Goal: Use online tool/utility: Utilize a website feature to perform a specific function

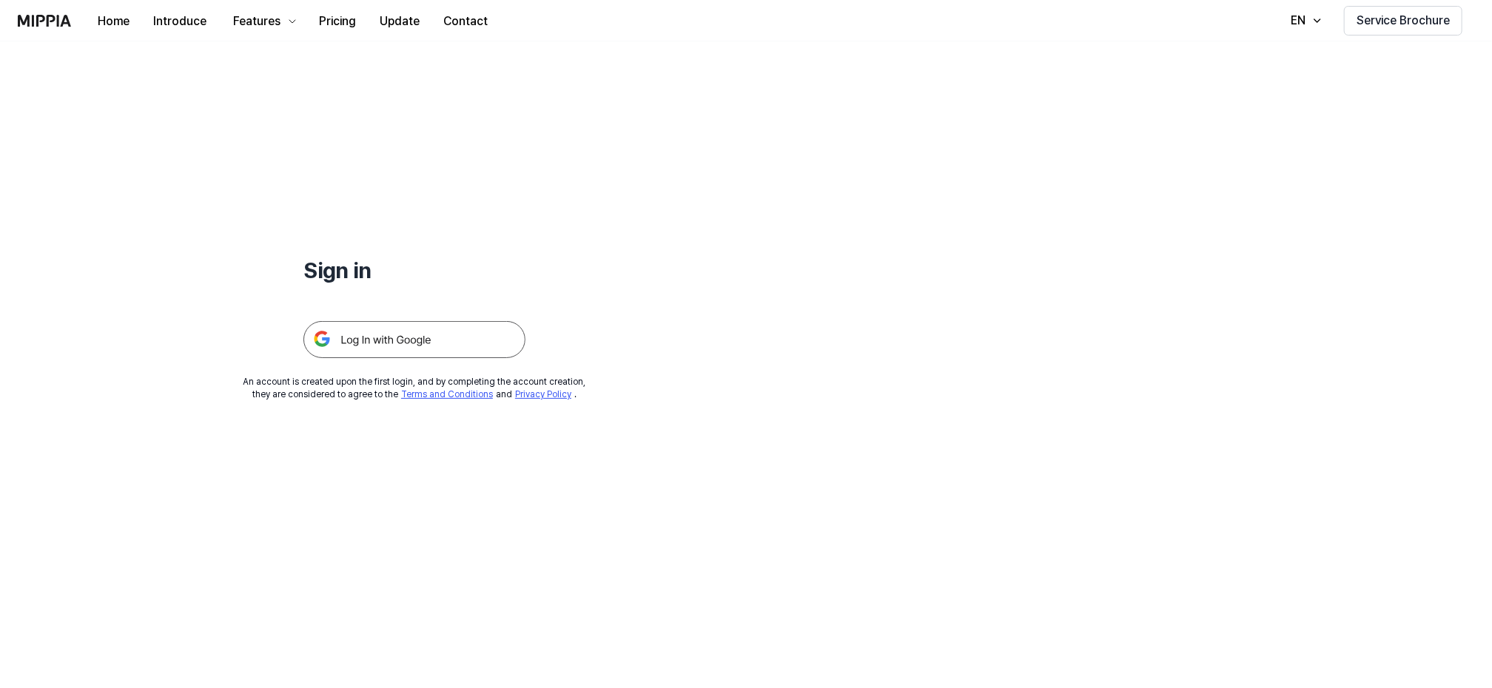
click at [384, 335] on img at bounding box center [414, 339] width 222 height 37
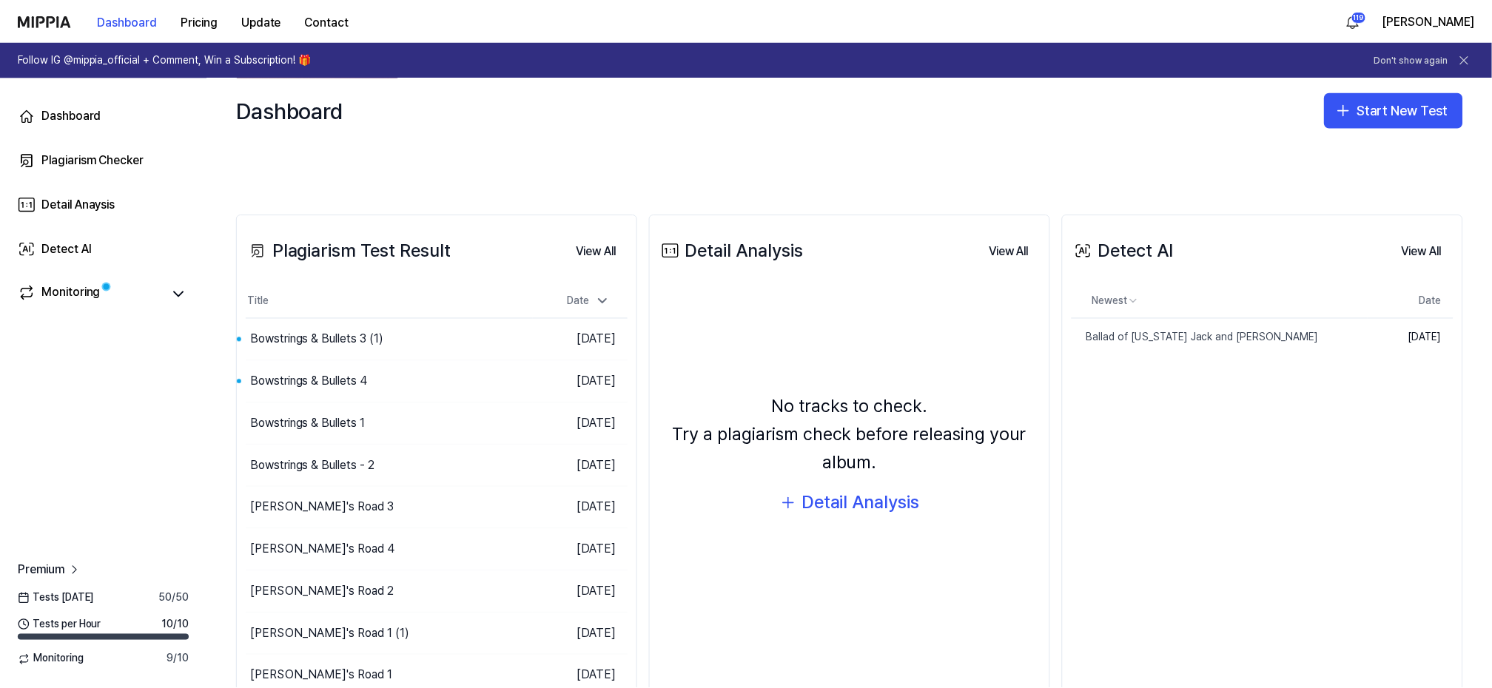
scroll to position [278, 0]
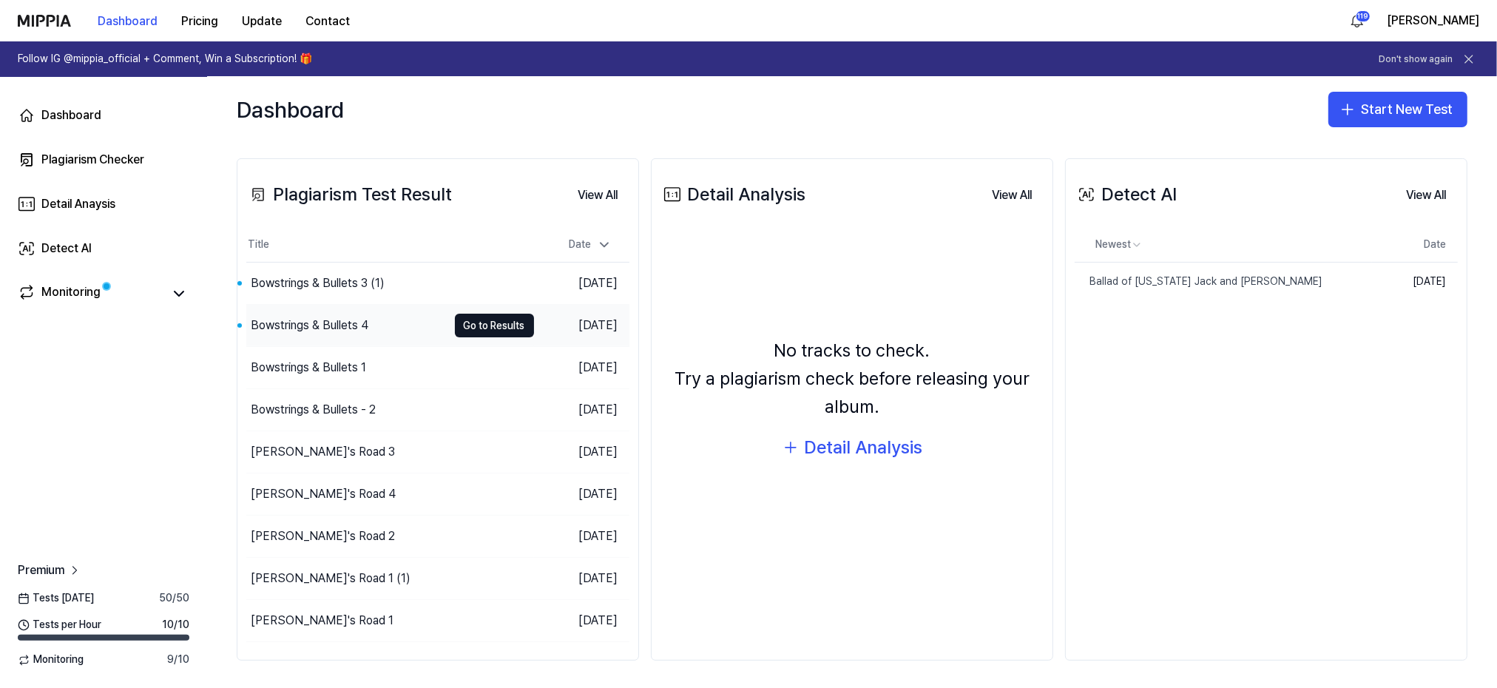
click at [317, 323] on div "Bowstrings & Bullets 4" at bounding box center [310, 326] width 118 height 18
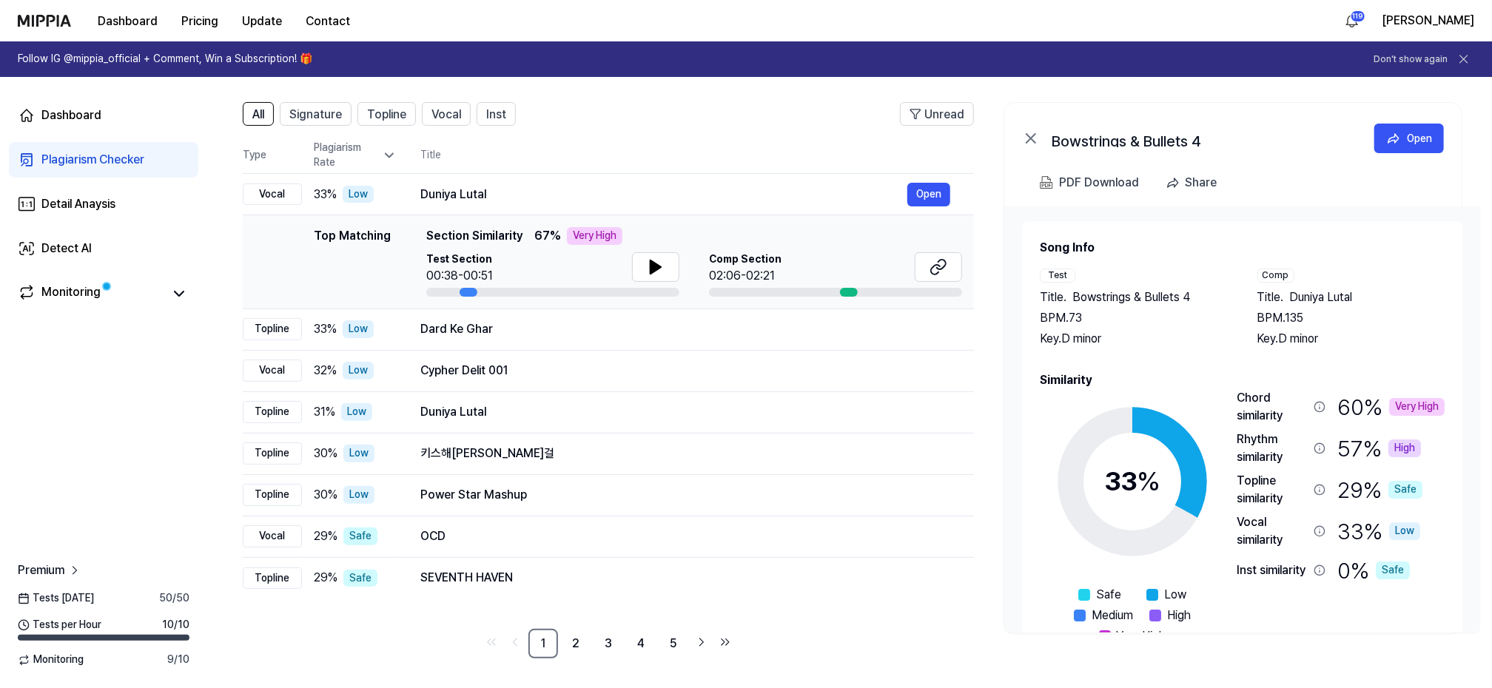
scroll to position [0, 0]
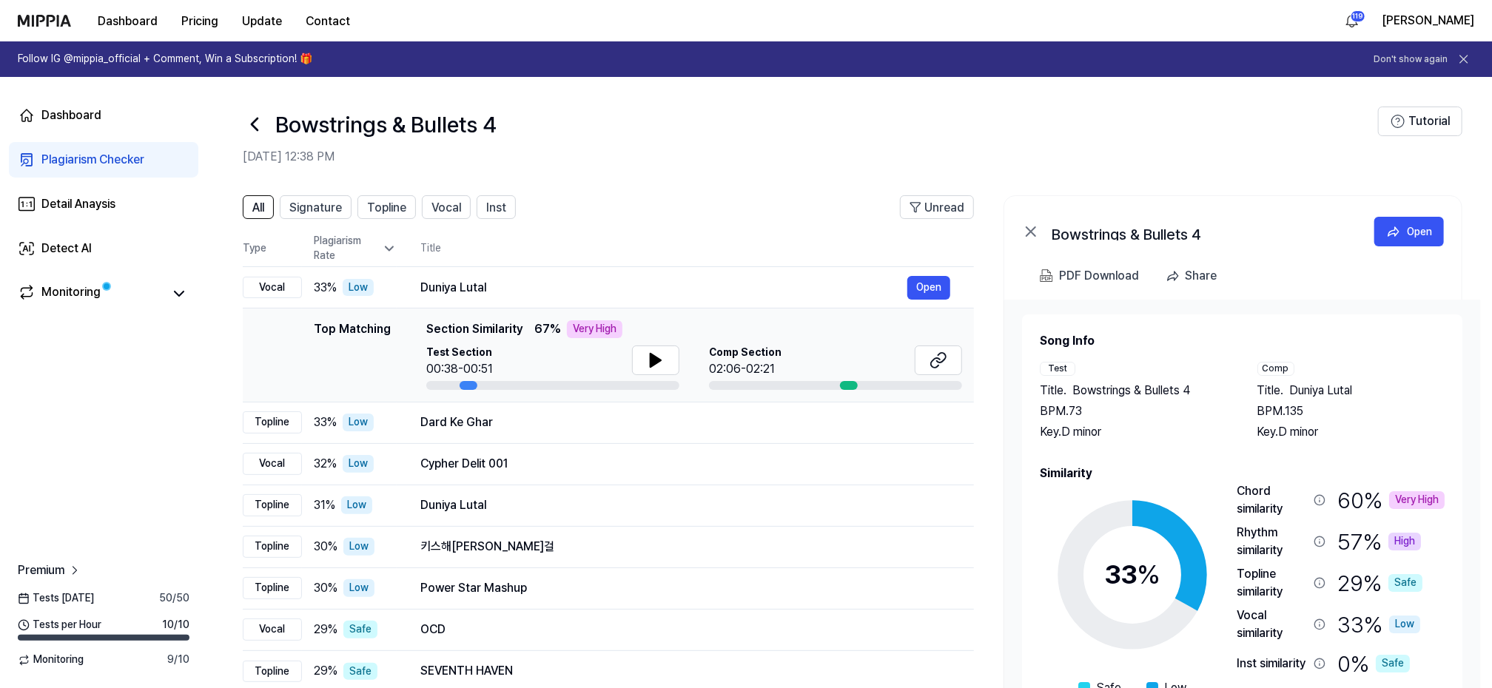
click at [255, 126] on icon at bounding box center [255, 124] width 24 height 24
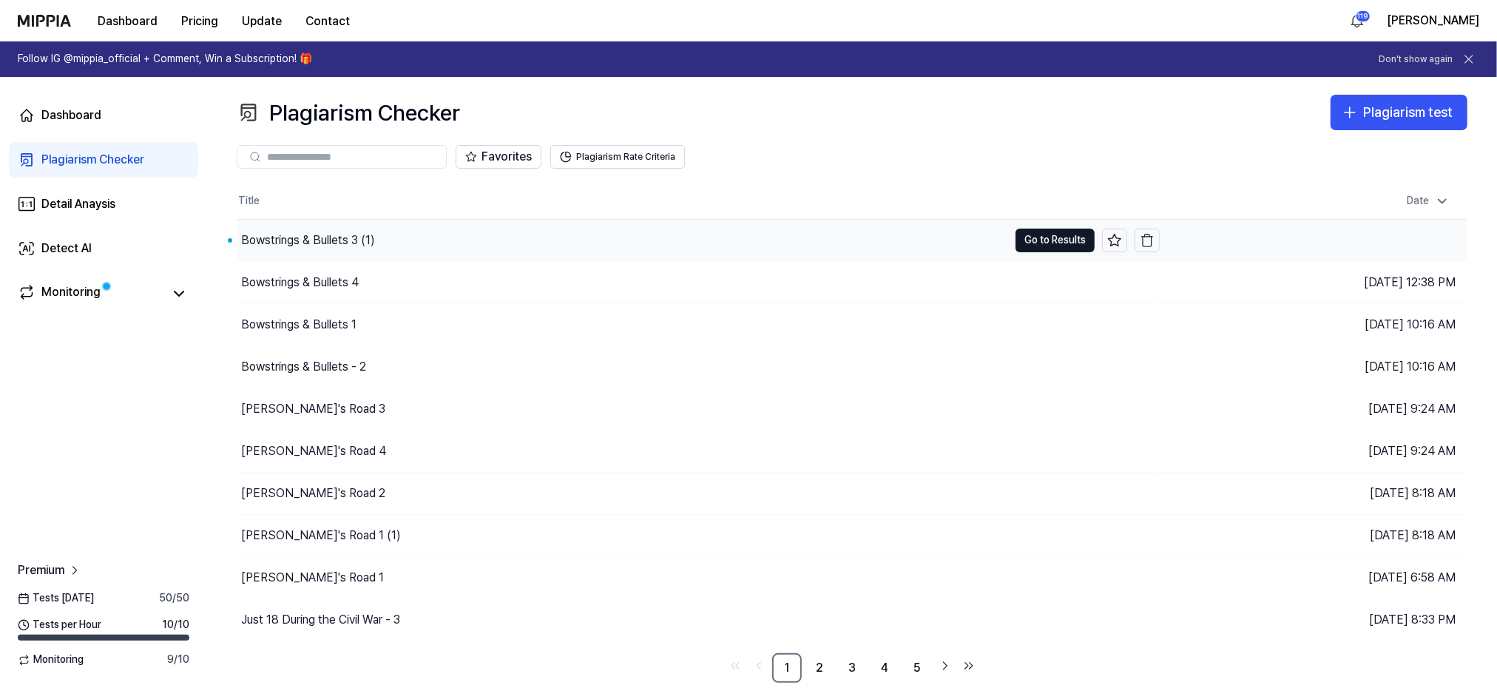
click at [296, 237] on div "Bowstrings & Bullets 3 (1)" at bounding box center [308, 241] width 134 height 18
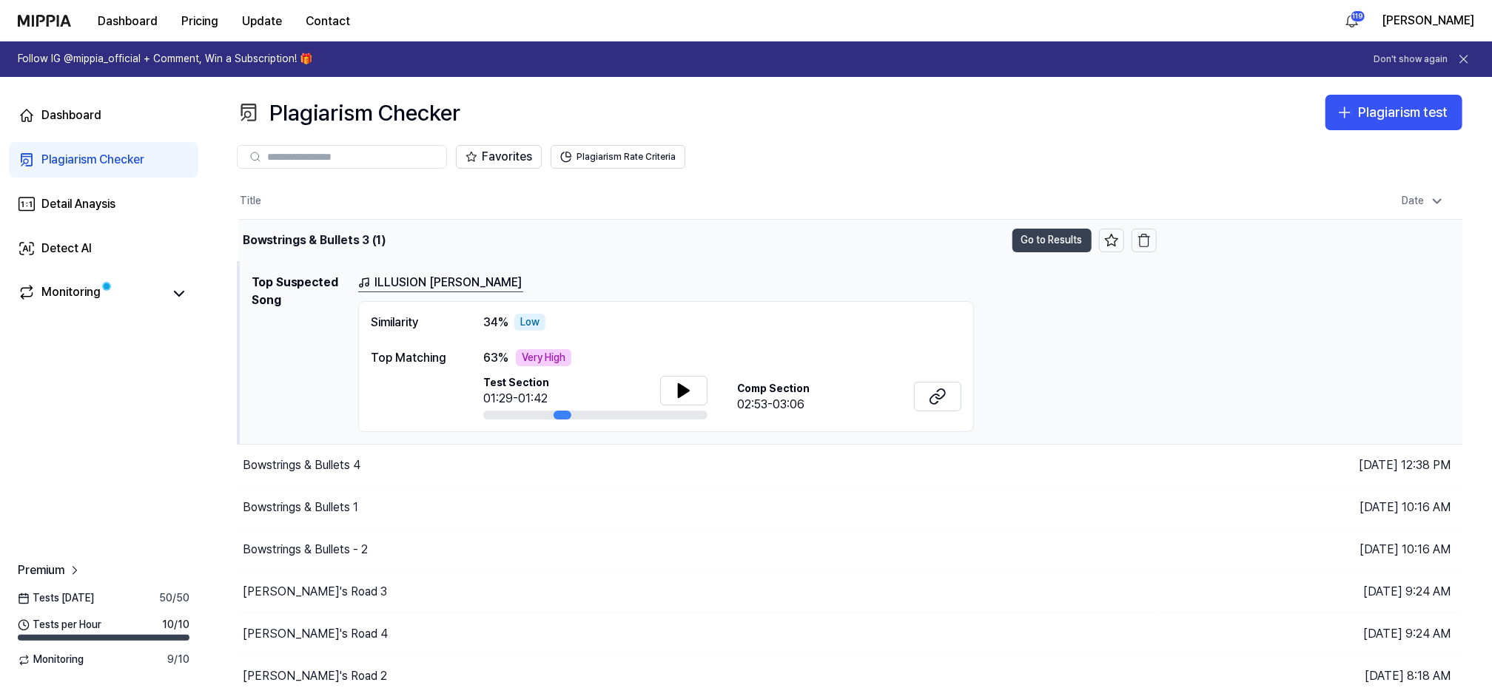
click at [1039, 239] on button "Go to Results" at bounding box center [1051, 241] width 79 height 24
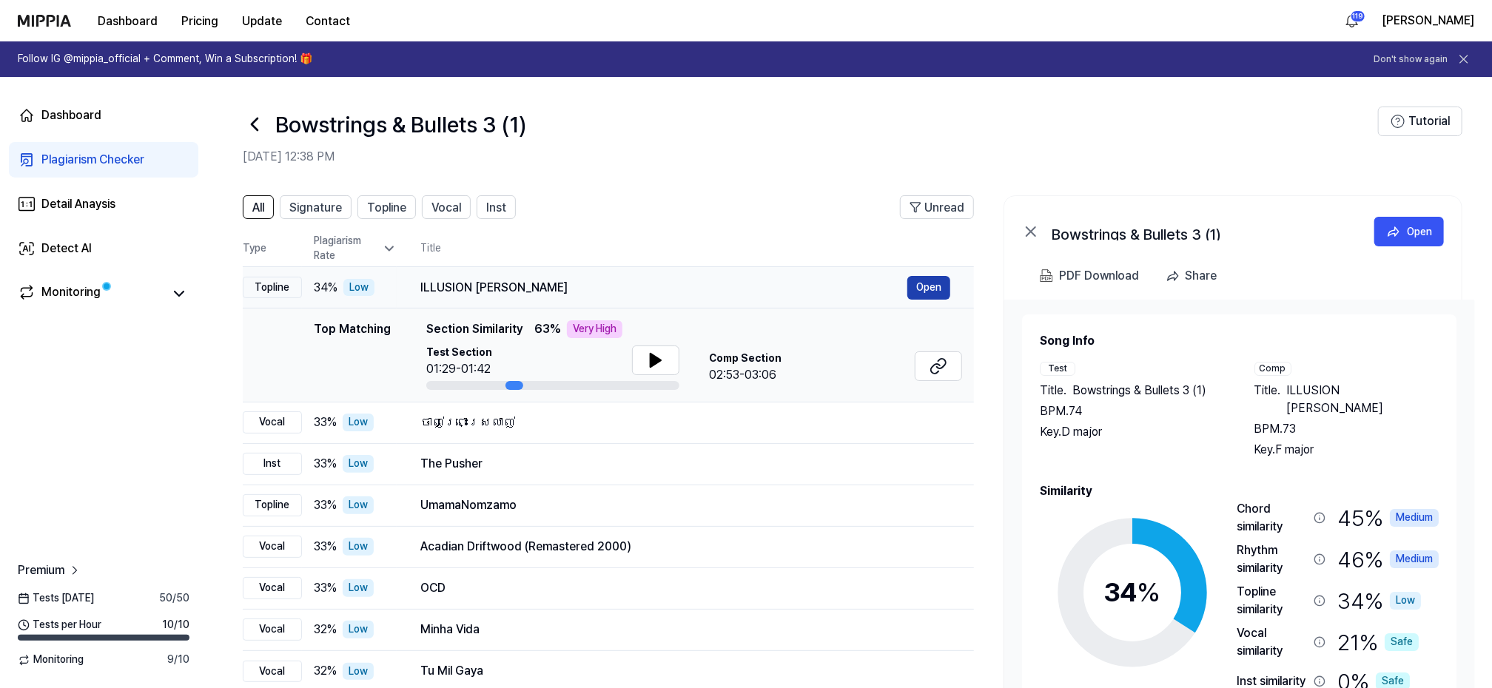
click at [920, 289] on button "Open" at bounding box center [928, 288] width 43 height 24
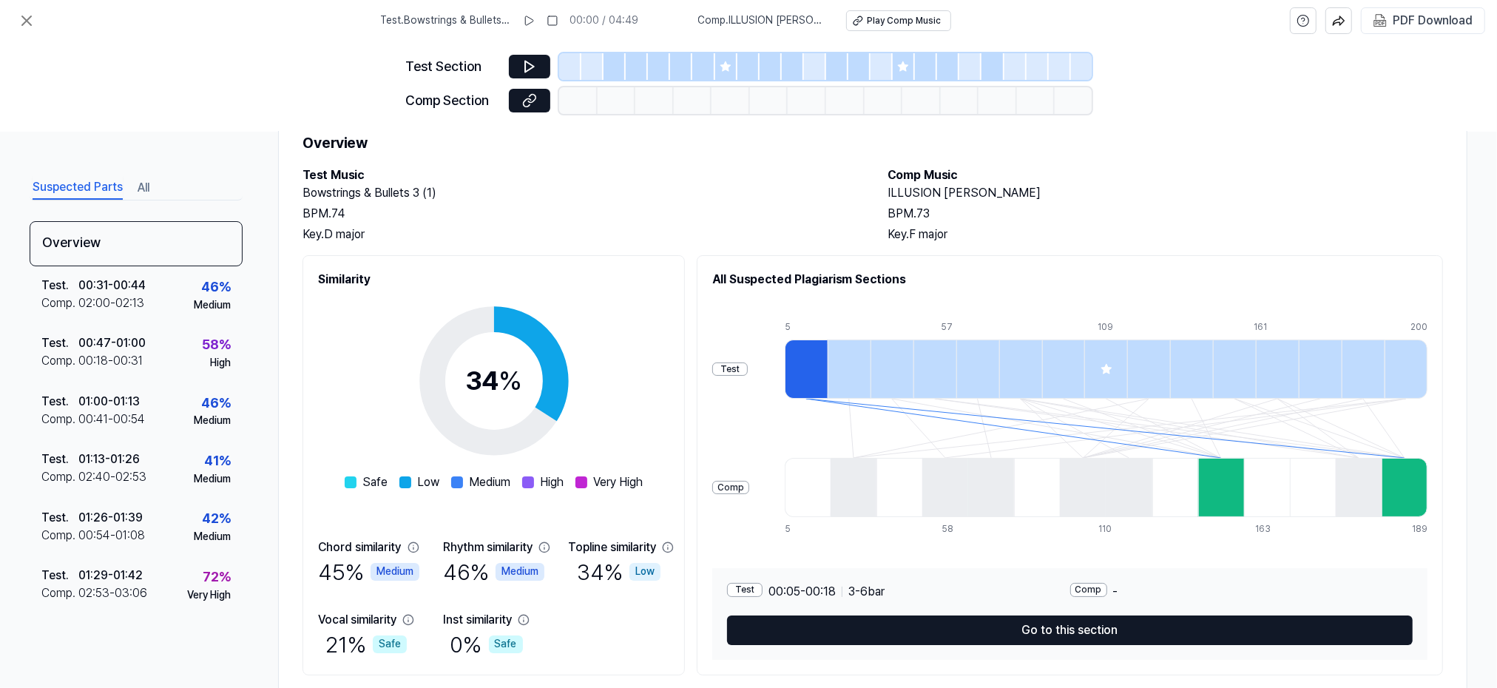
scroll to position [95, 0]
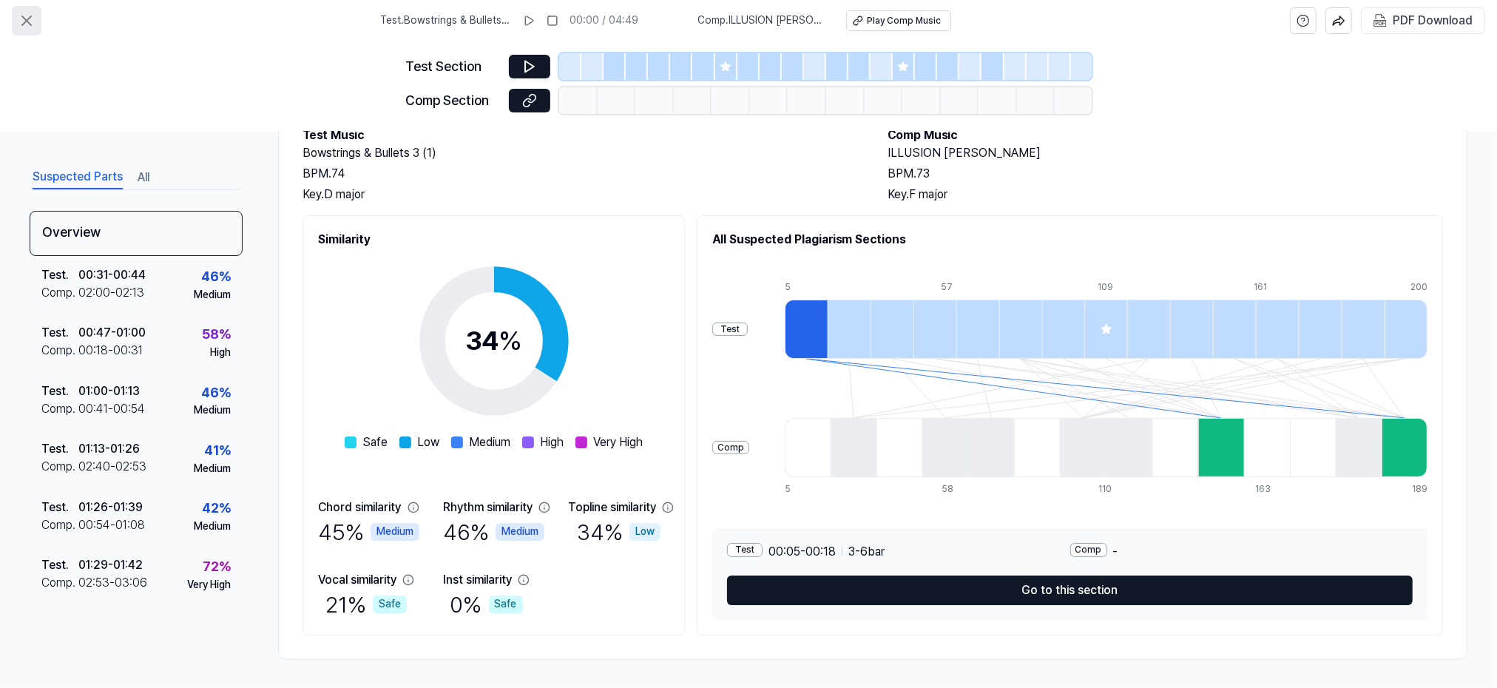
click at [33, 22] on icon at bounding box center [27, 21] width 18 height 18
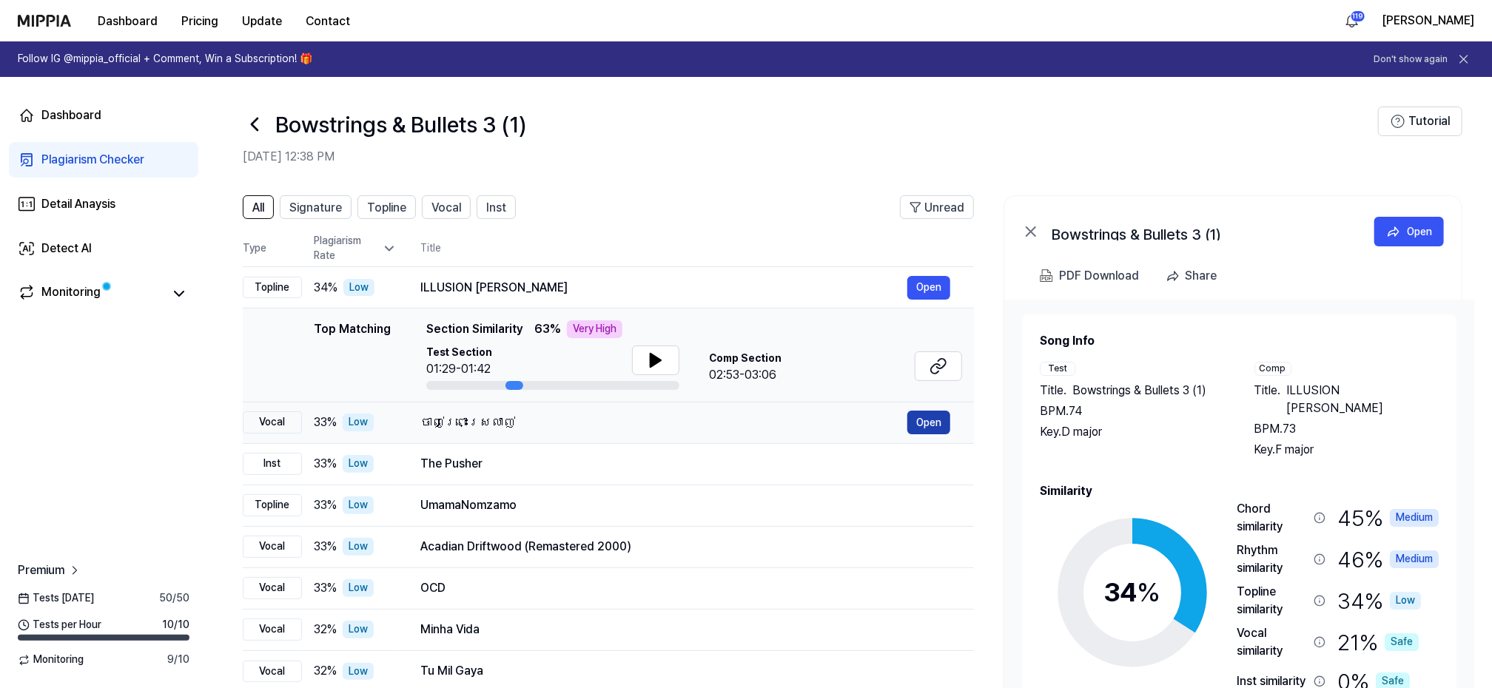
click at [926, 420] on button "Open" at bounding box center [928, 423] width 43 height 24
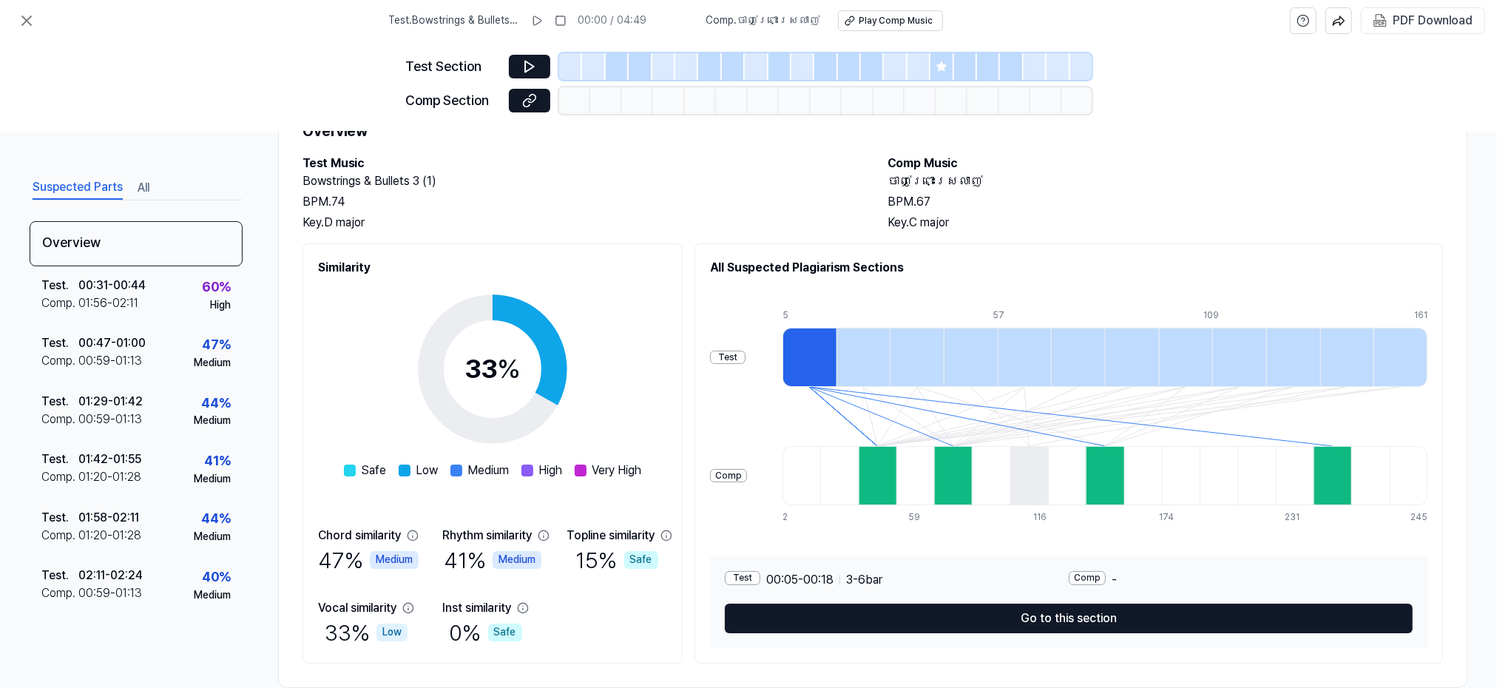
scroll to position [95, 0]
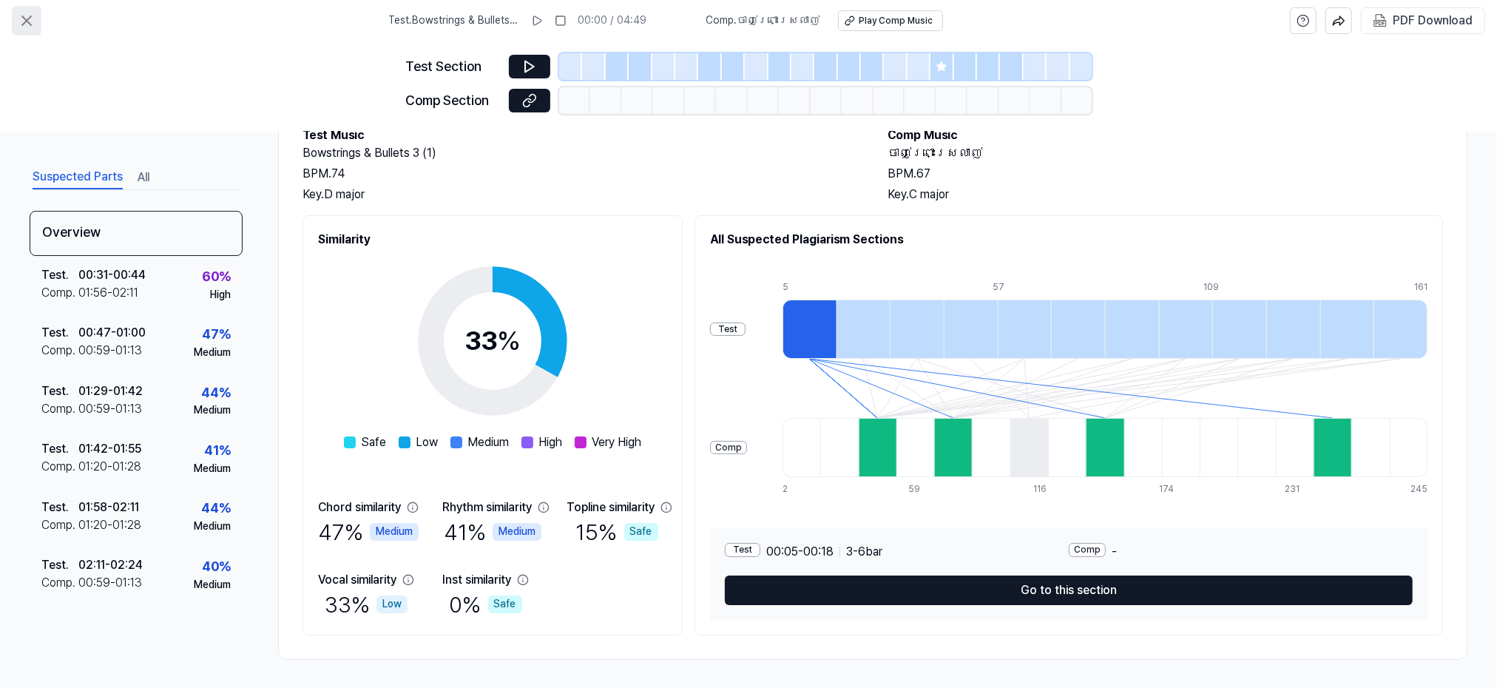
click at [23, 16] on icon at bounding box center [27, 21] width 18 height 18
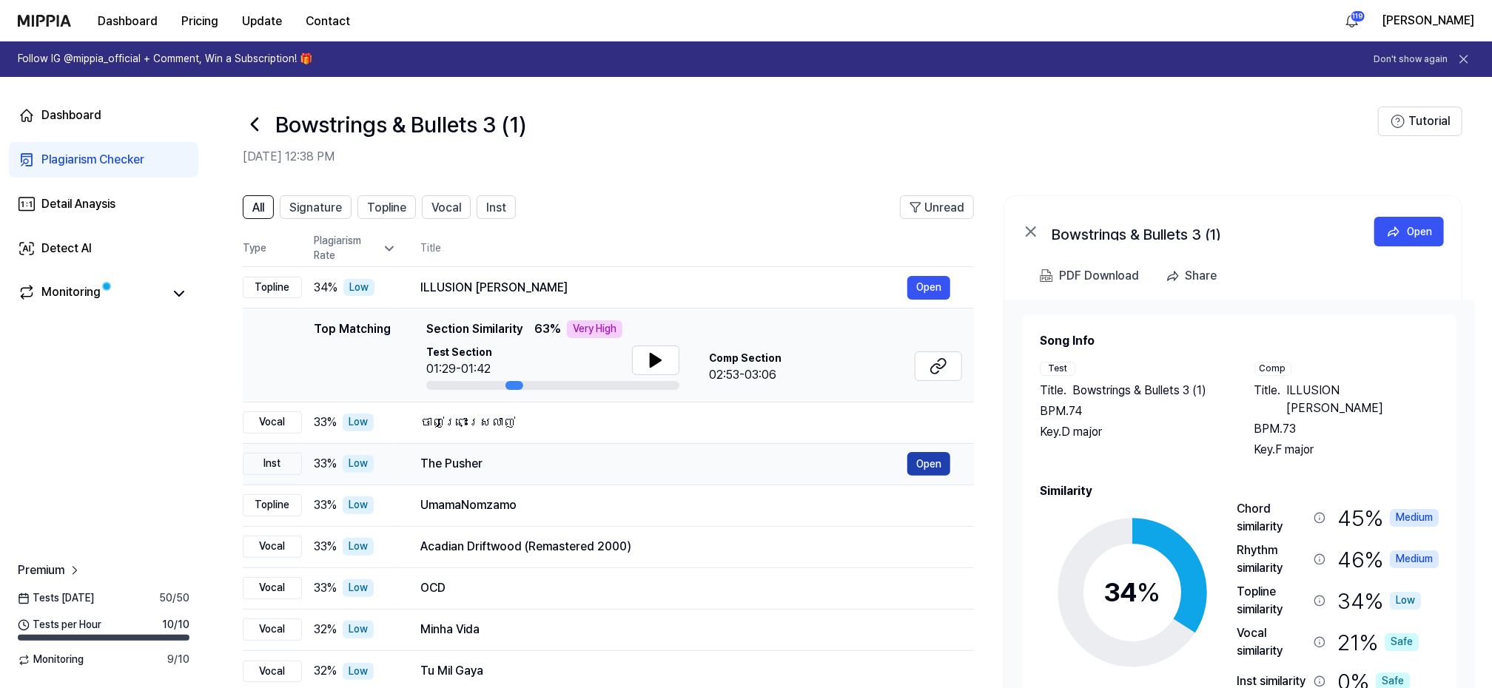
click at [933, 459] on button "Open" at bounding box center [928, 464] width 43 height 24
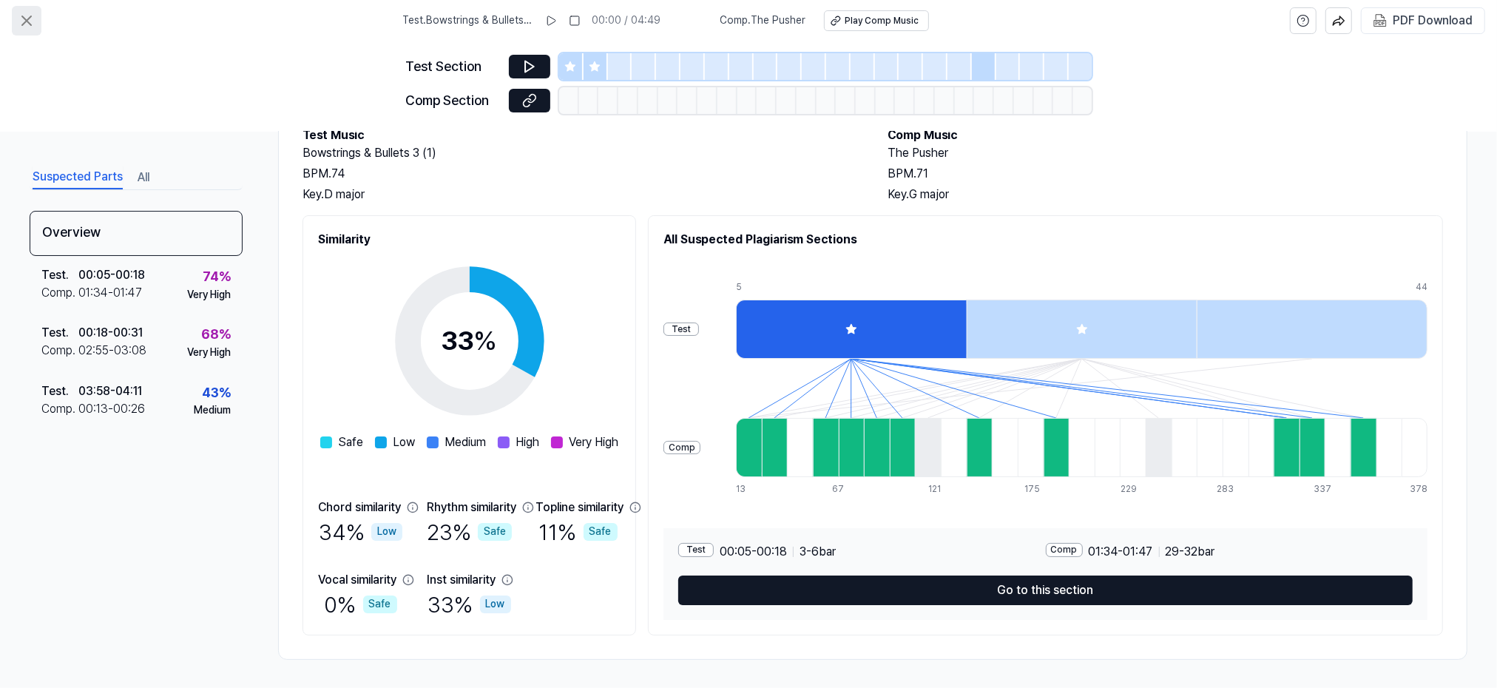
click at [29, 18] on icon at bounding box center [26, 20] width 9 height 9
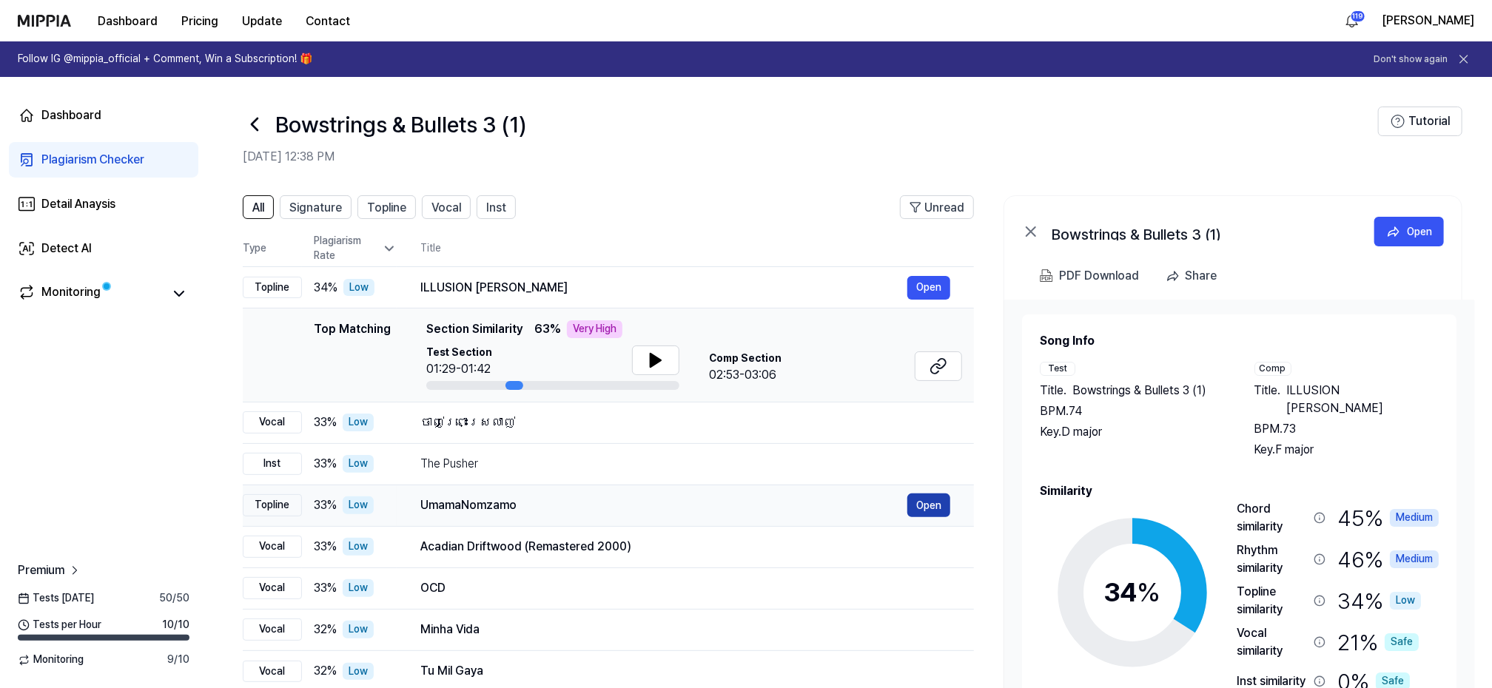
click at [920, 505] on button "Open" at bounding box center [928, 505] width 43 height 24
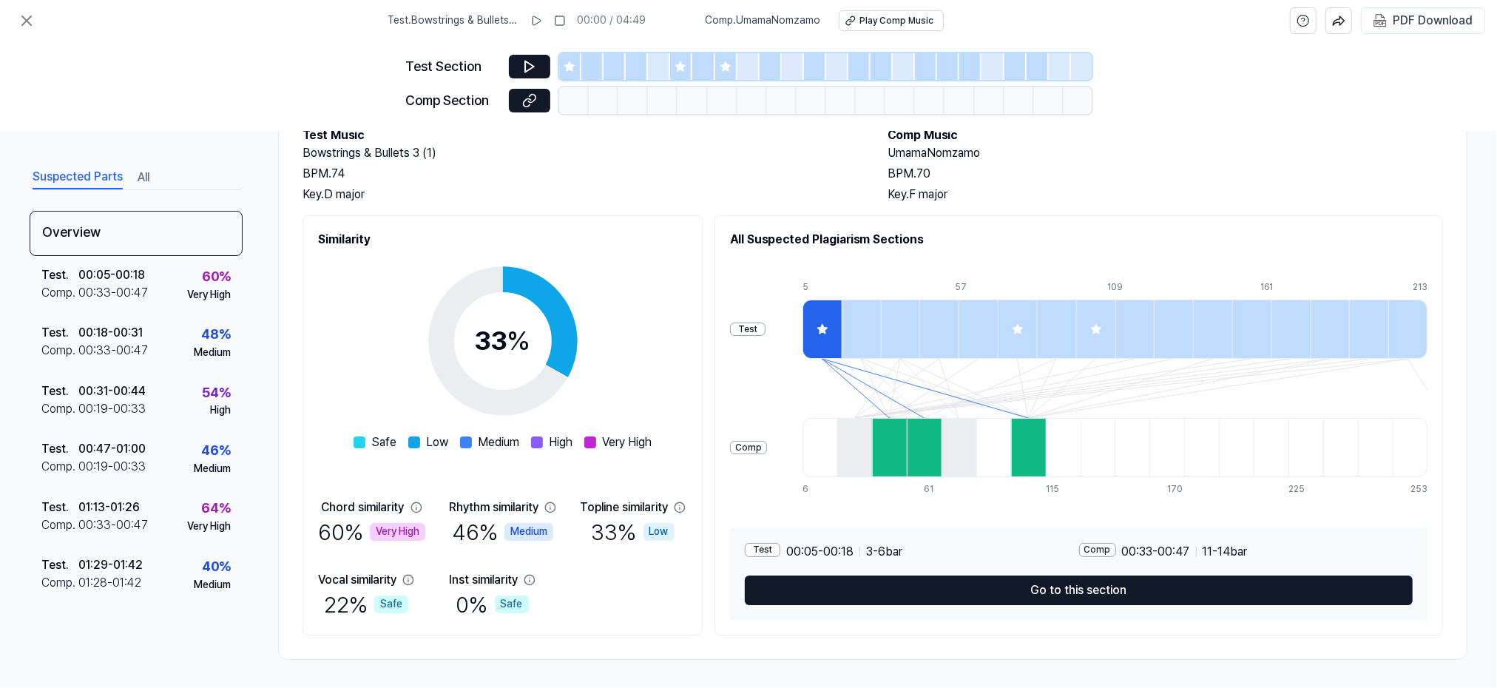
click at [206, 107] on div "Test Section Comp Section" at bounding box center [748, 86] width 1497 height 90
click at [21, 20] on icon at bounding box center [27, 21] width 18 height 18
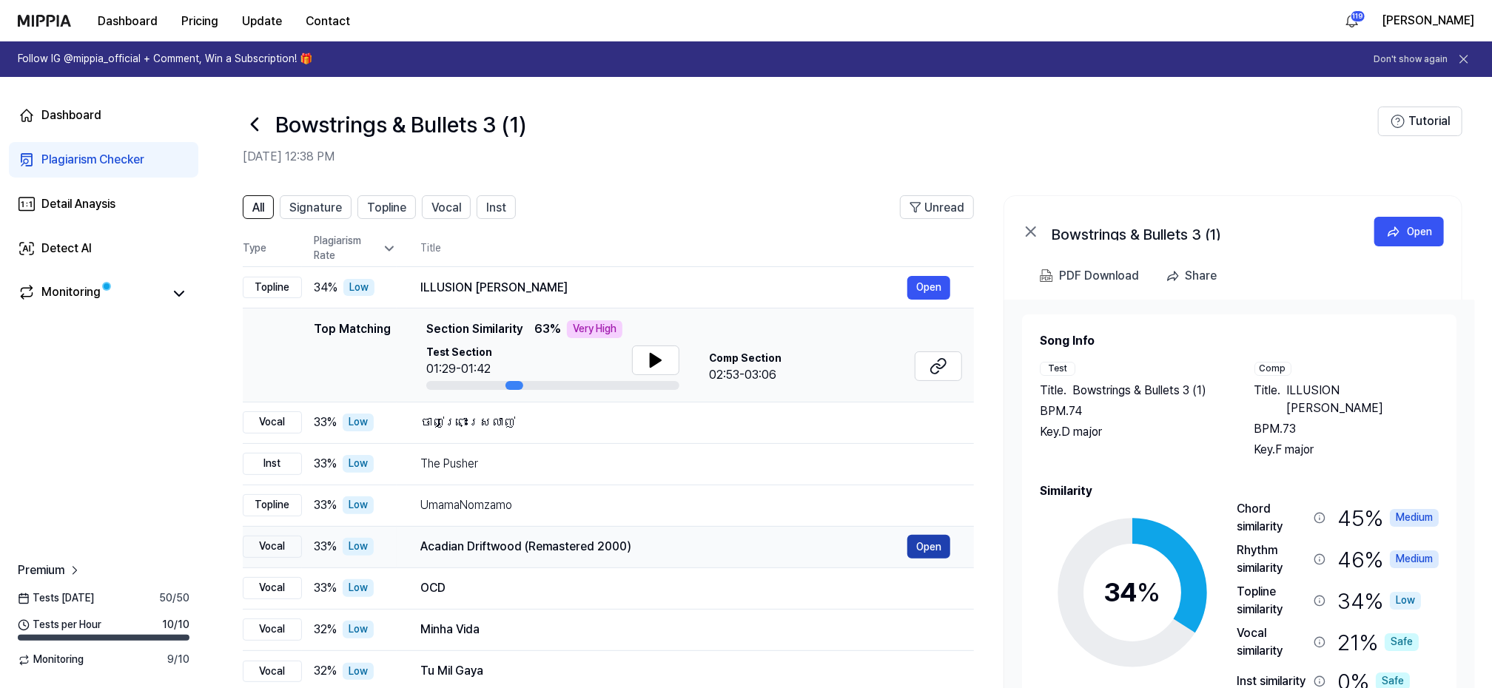
click at [930, 543] on button "Open" at bounding box center [928, 547] width 43 height 24
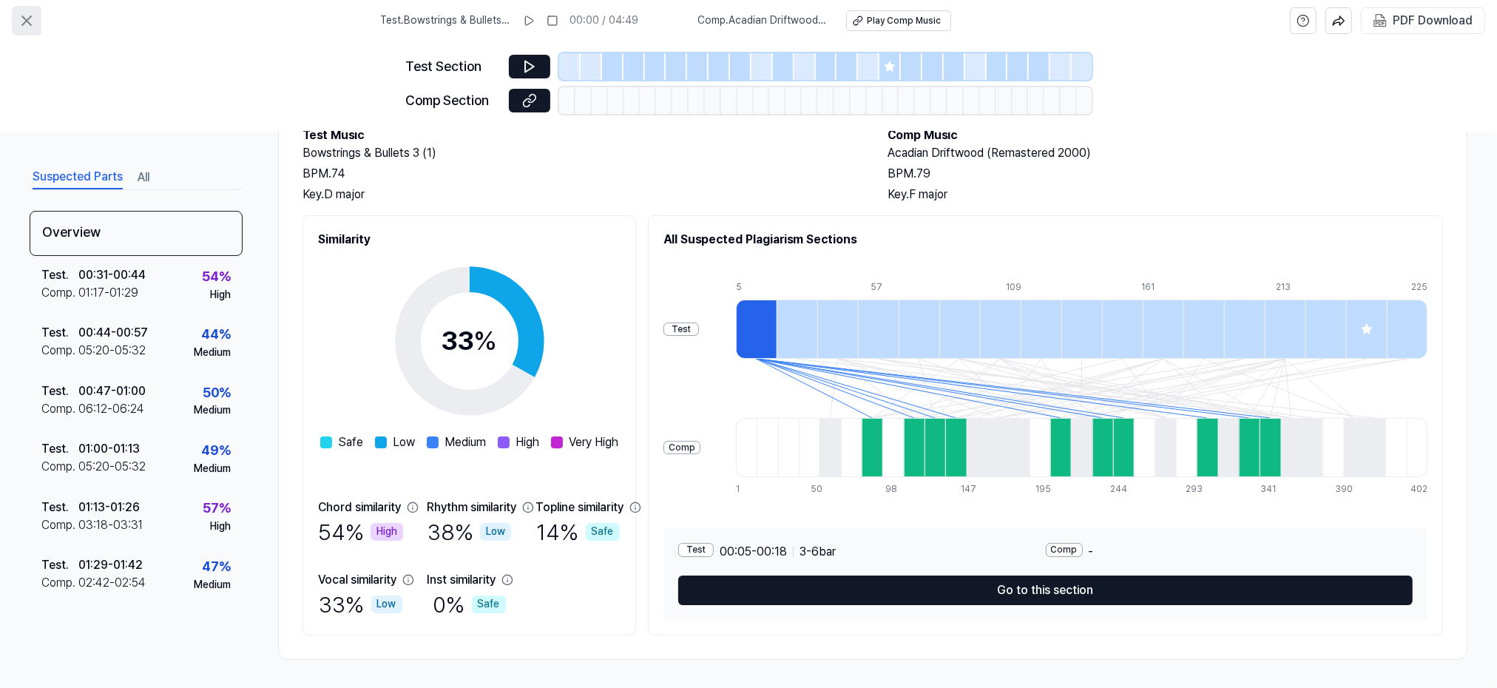
click at [30, 22] on icon at bounding box center [27, 21] width 18 height 18
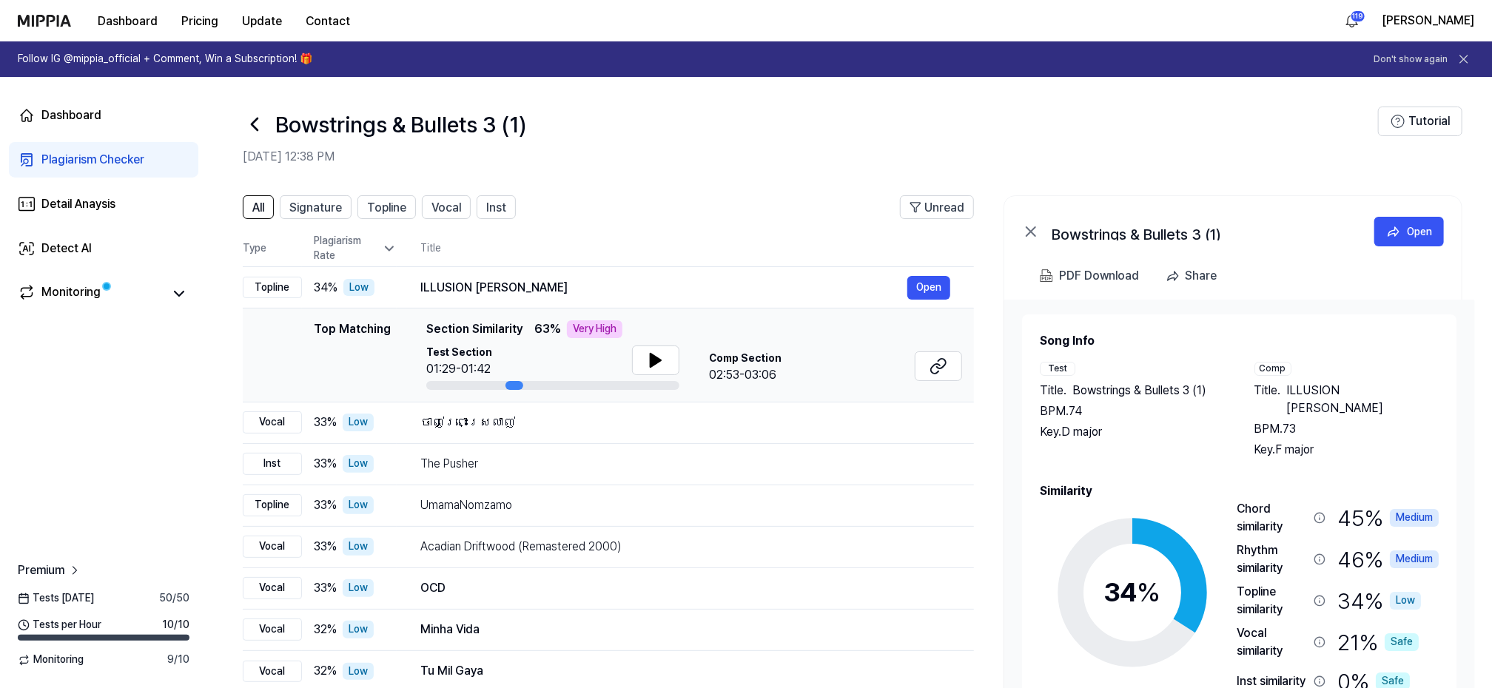
click at [252, 121] on icon at bounding box center [255, 124] width 24 height 24
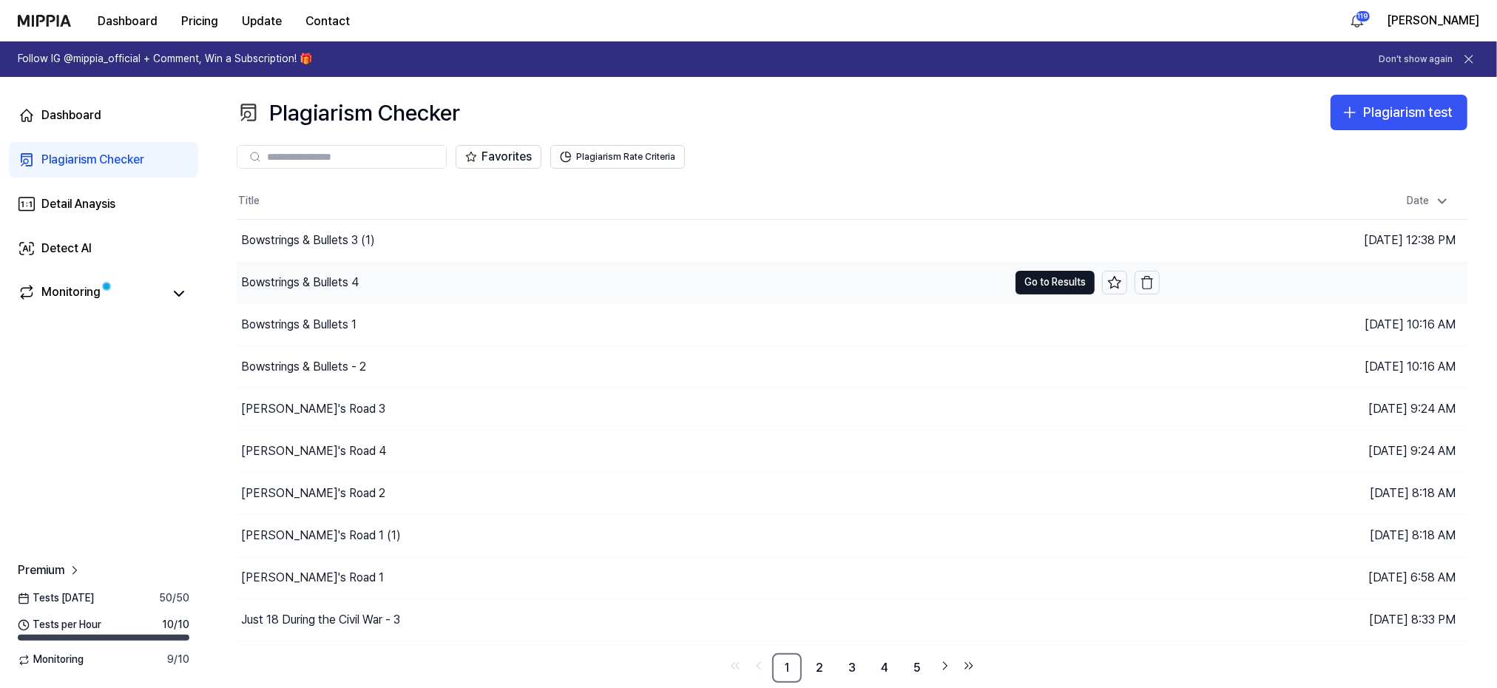
click at [297, 282] on div "Bowstrings & Bullets 4" at bounding box center [300, 283] width 118 height 18
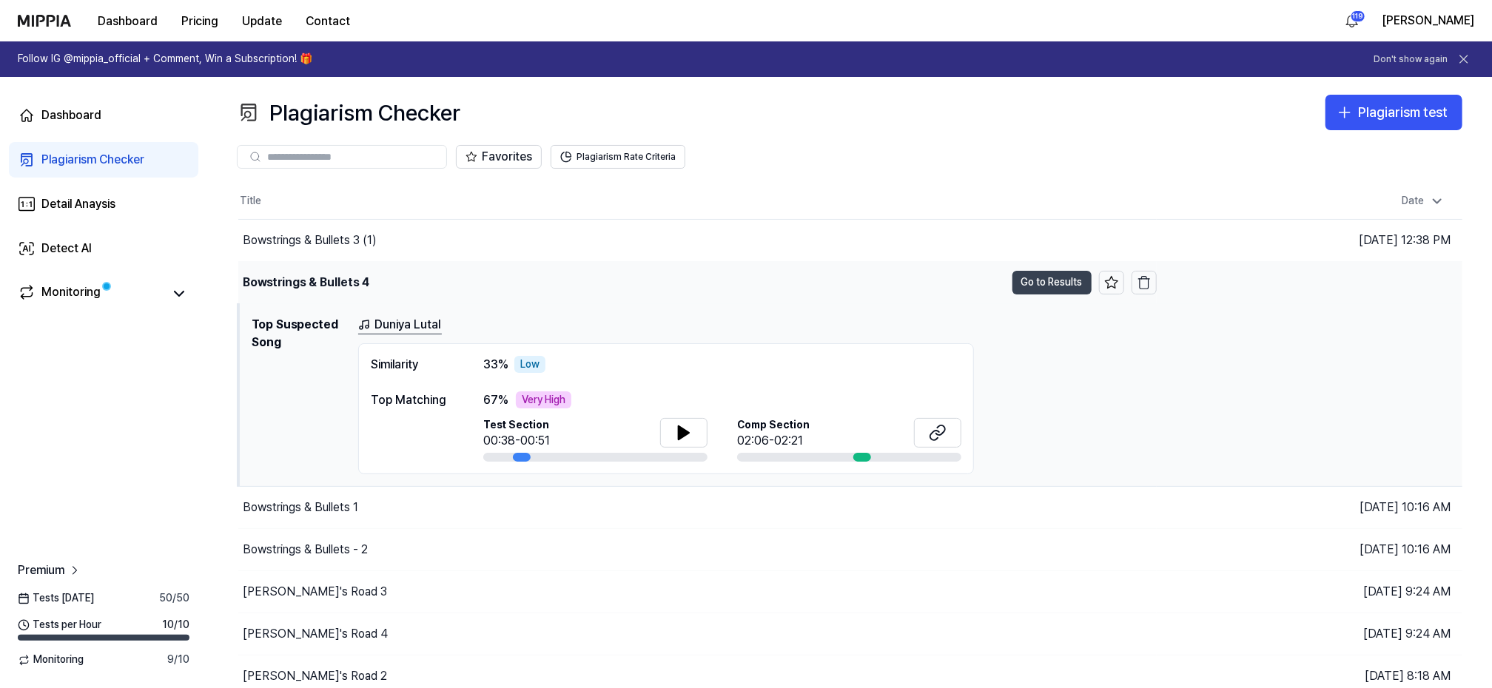
click at [1036, 283] on button "Go to Results" at bounding box center [1051, 283] width 79 height 24
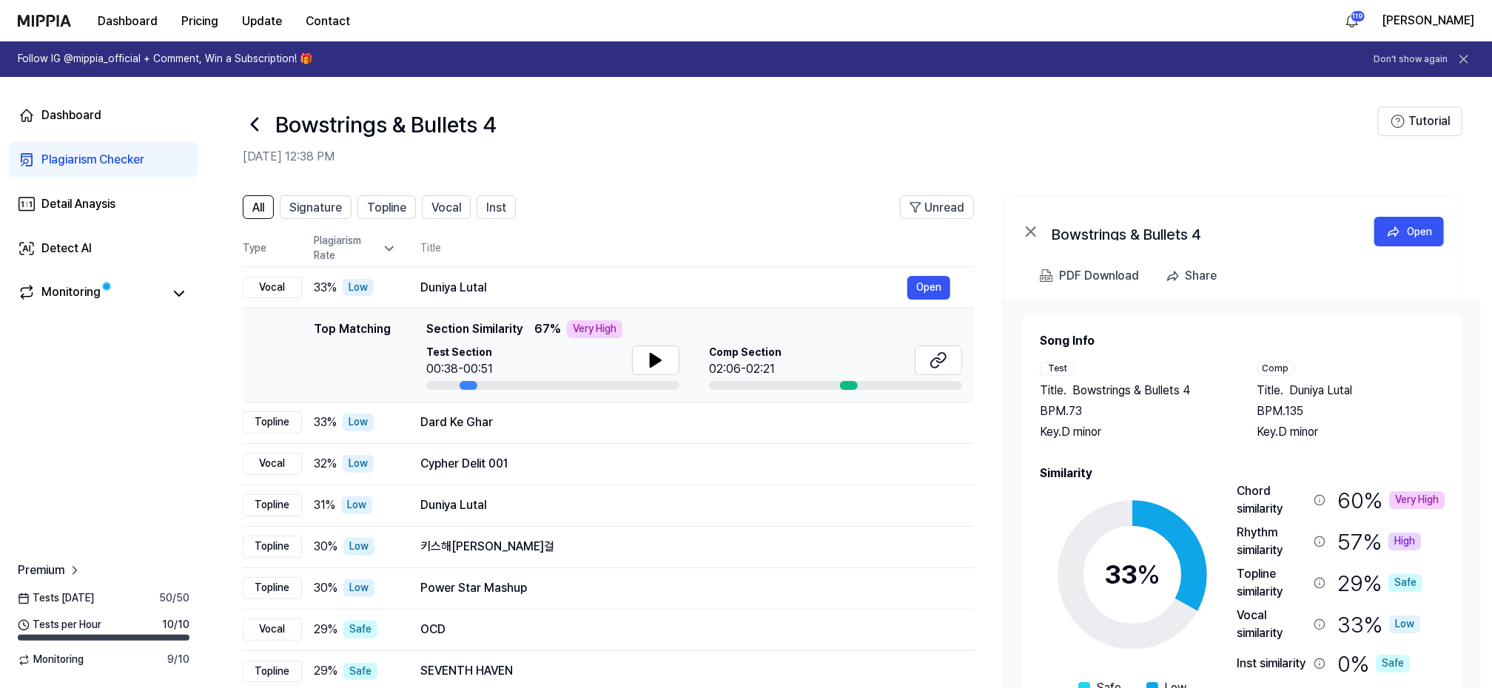
scroll to position [93, 0]
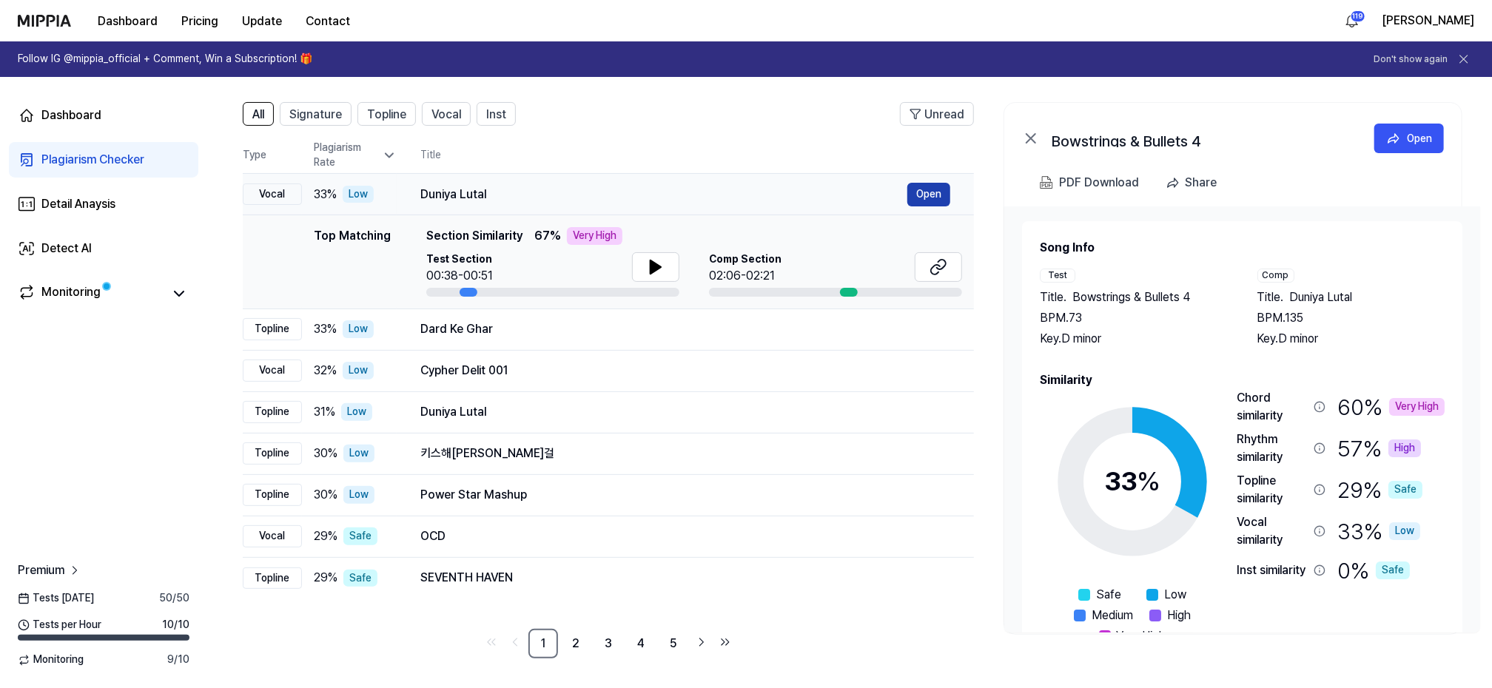
click at [931, 192] on button "Open" at bounding box center [928, 195] width 43 height 24
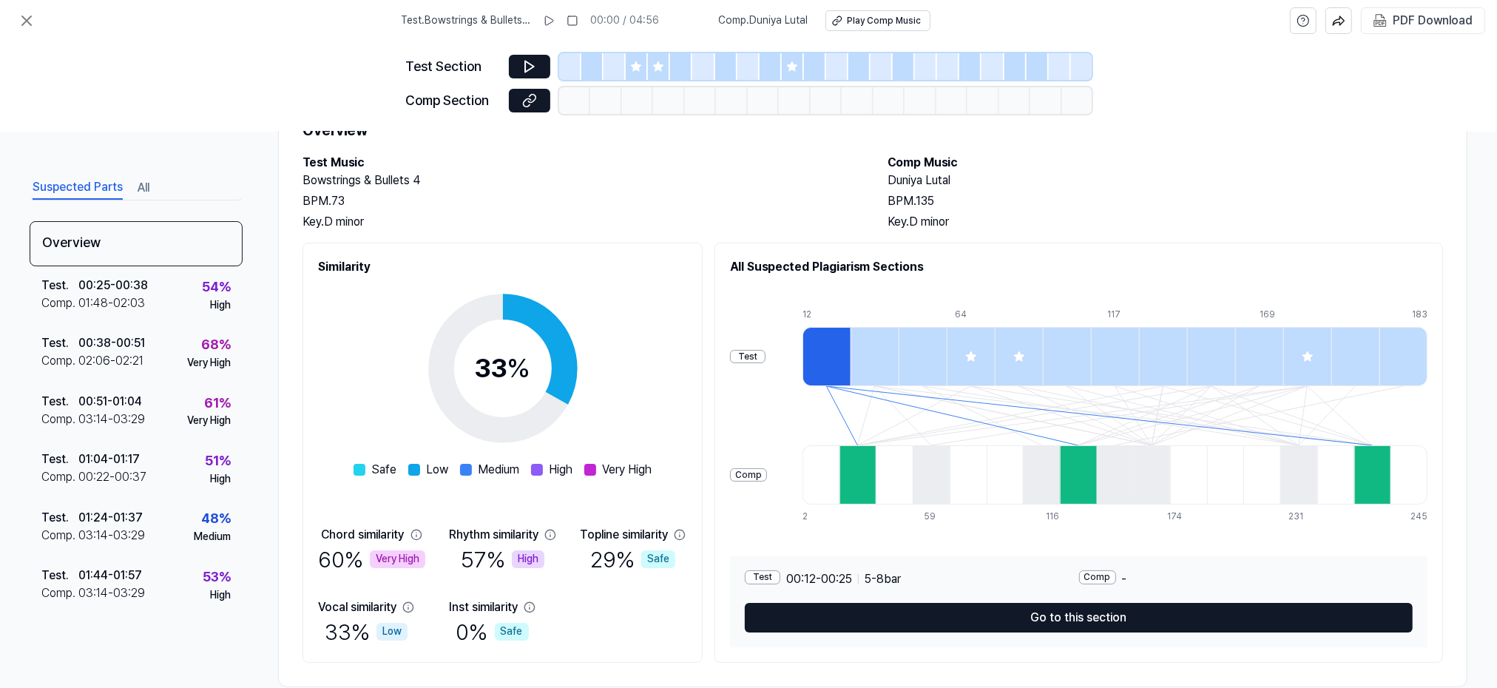
scroll to position [95, 0]
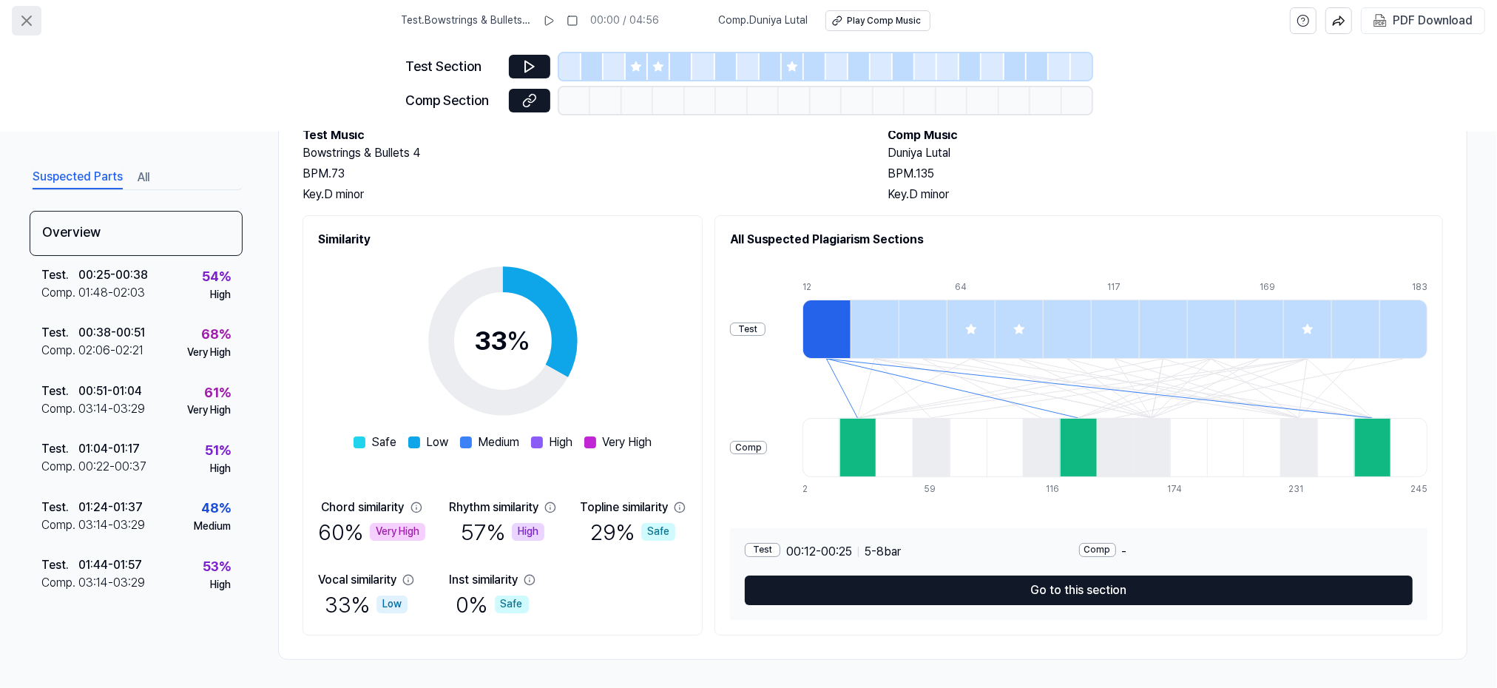
click at [22, 18] on icon at bounding box center [27, 21] width 18 height 18
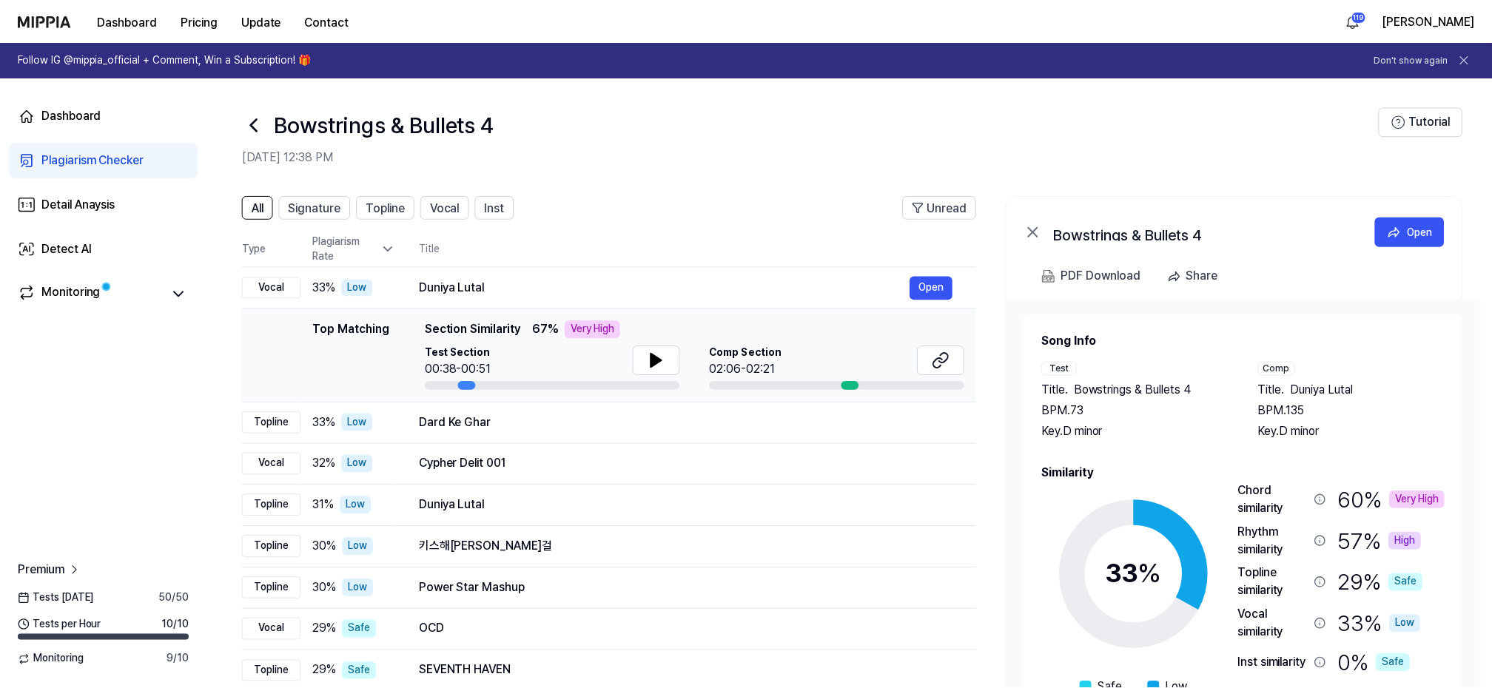
scroll to position [93, 0]
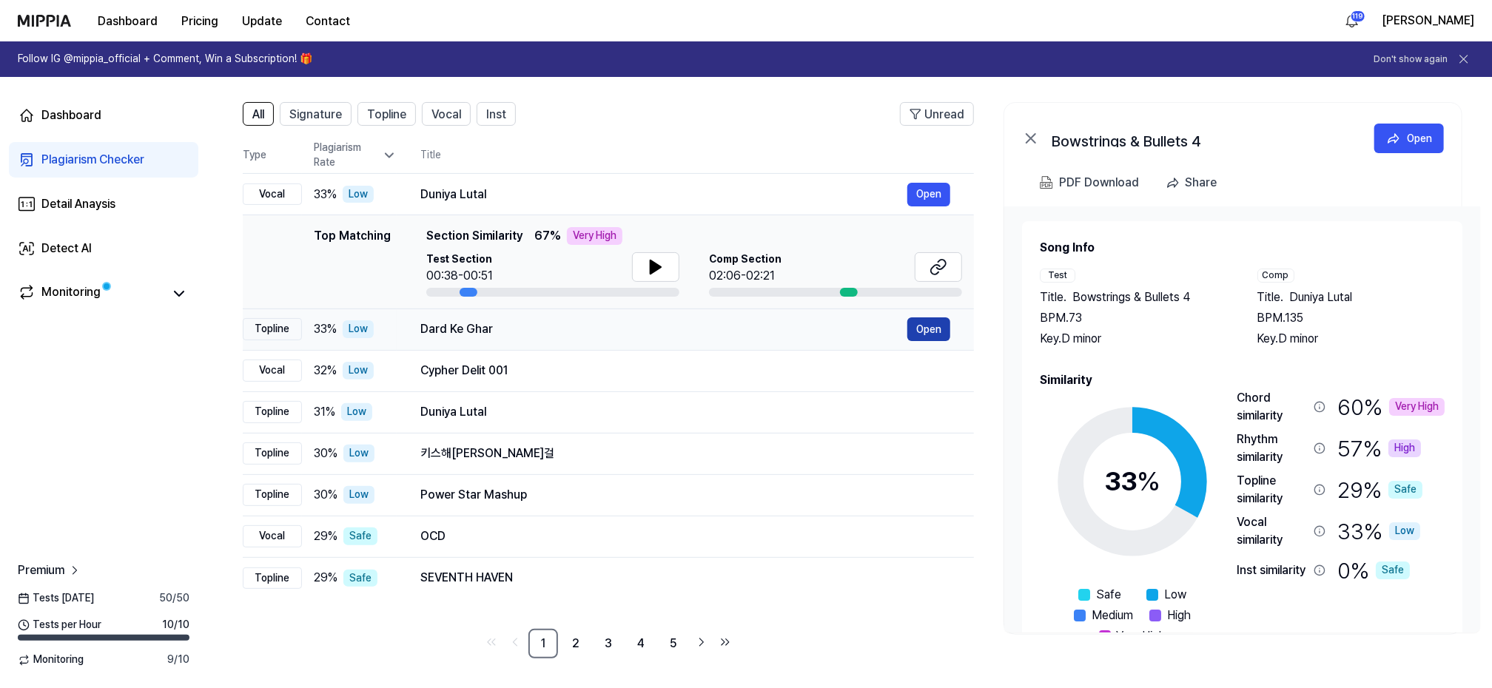
click at [929, 325] on button "Open" at bounding box center [928, 329] width 43 height 24
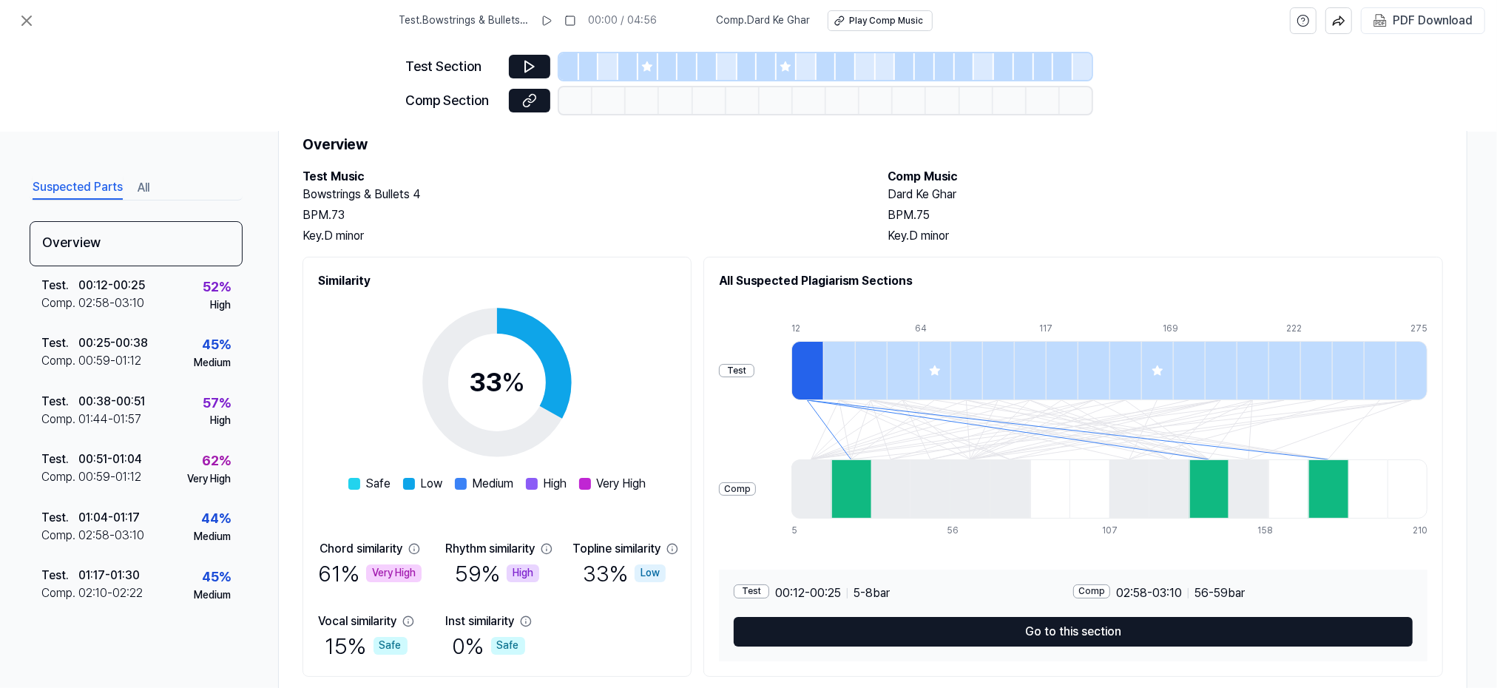
scroll to position [95, 0]
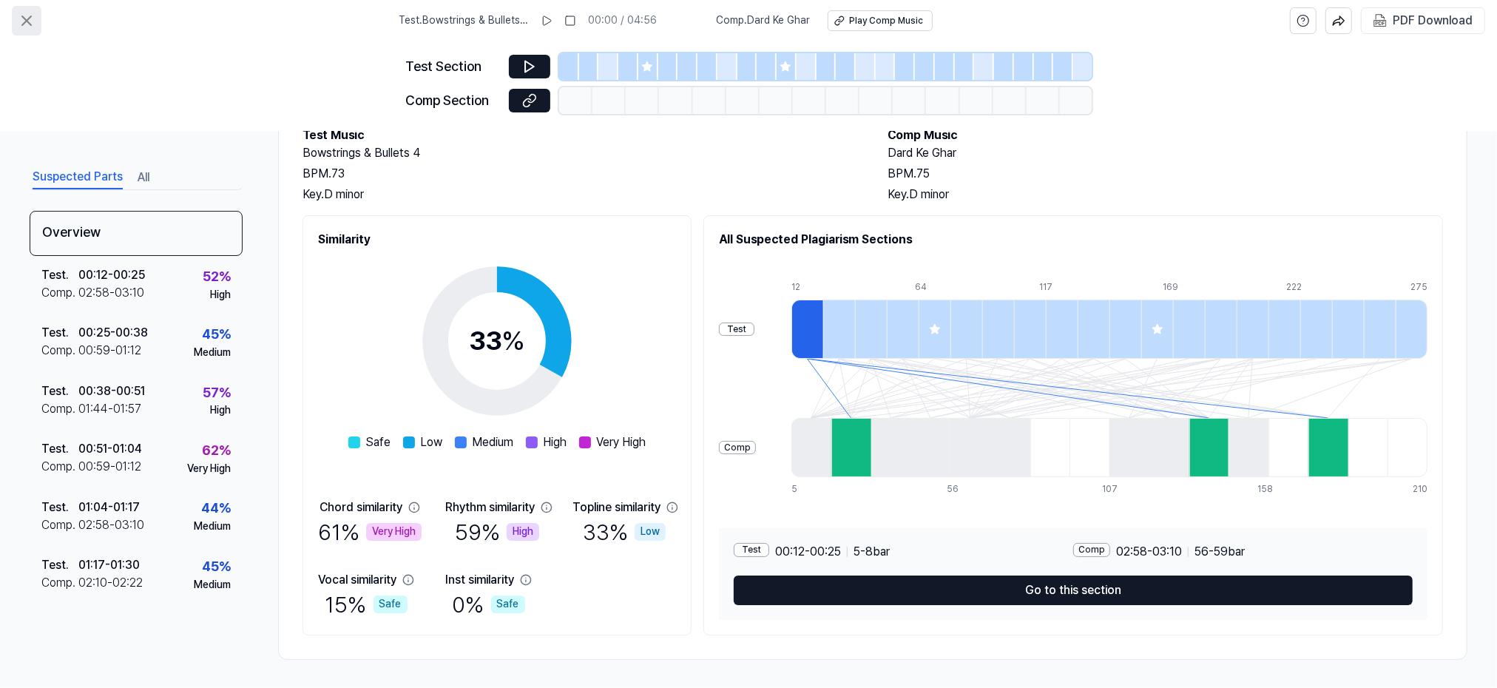
click at [24, 18] on icon at bounding box center [26, 20] width 9 height 9
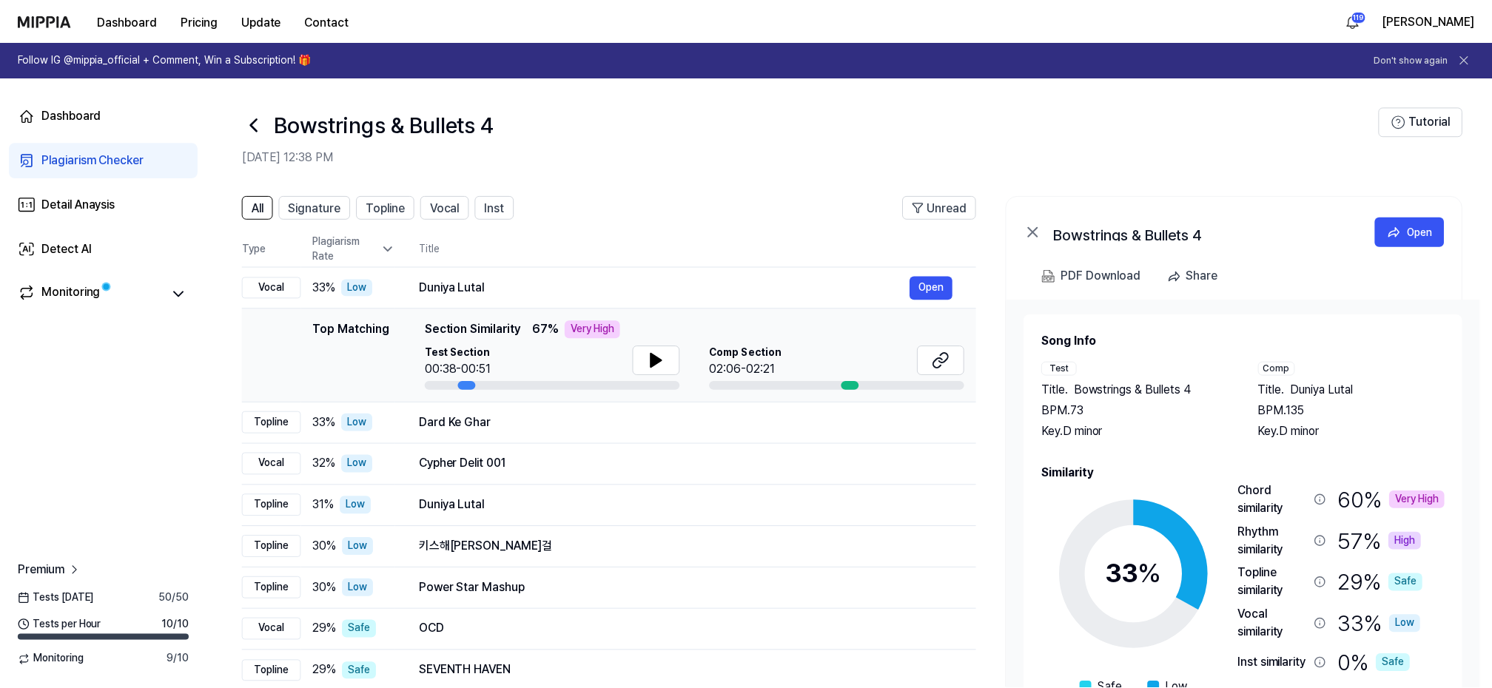
scroll to position [93, 0]
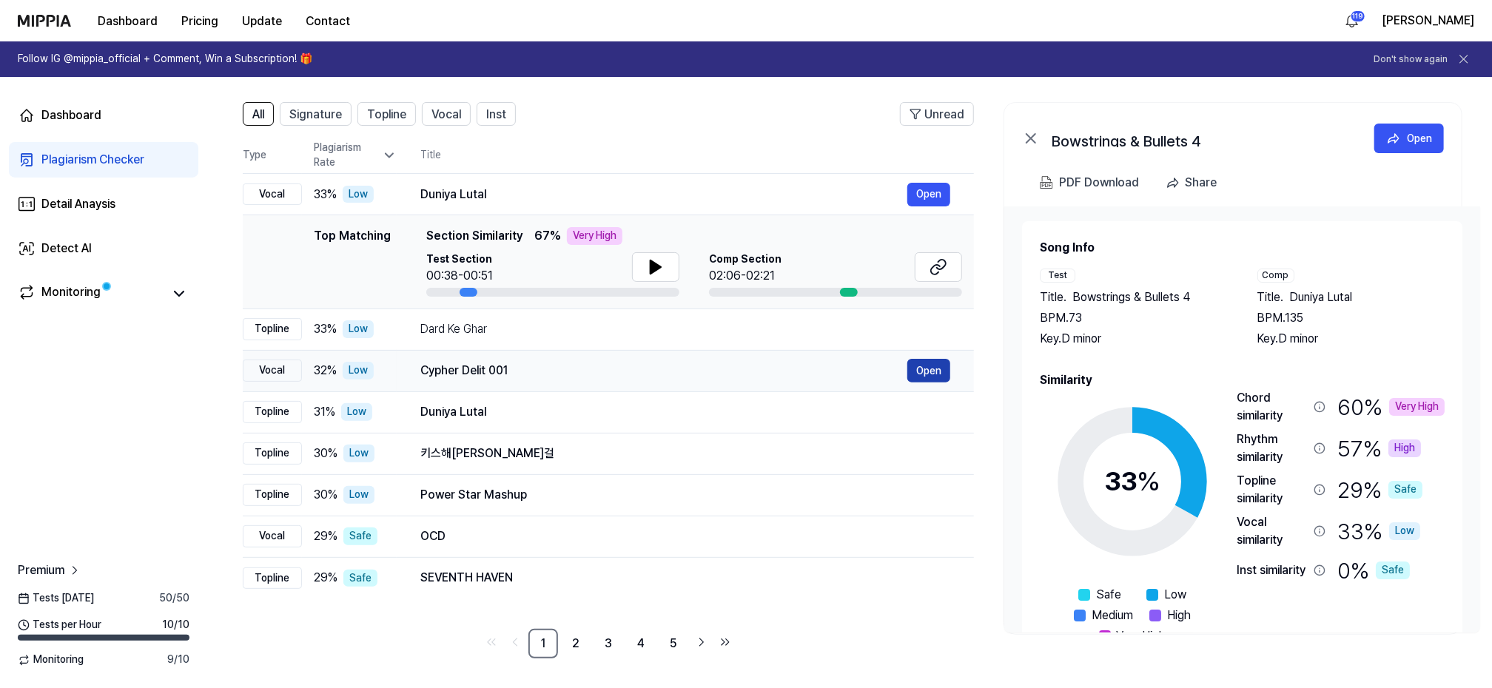
click at [933, 370] on button "Open" at bounding box center [928, 371] width 43 height 24
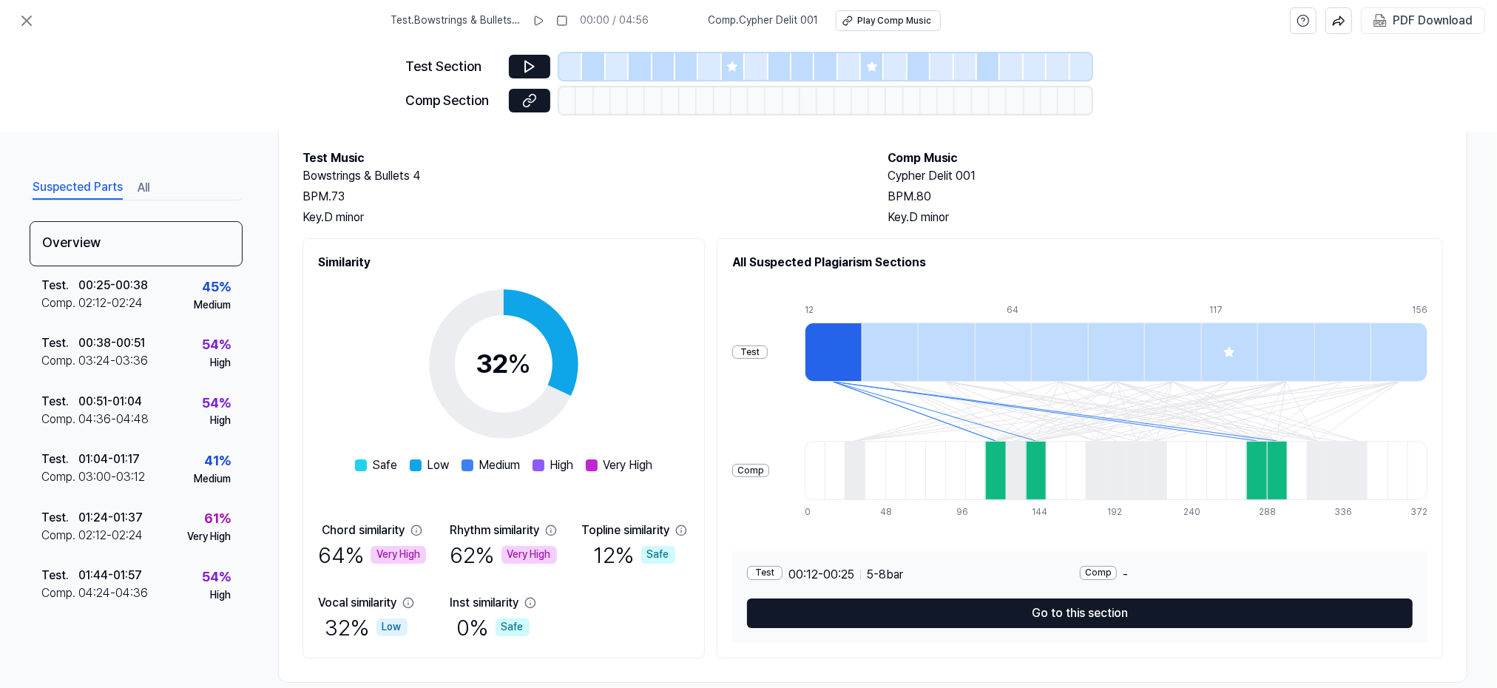
scroll to position [95, 0]
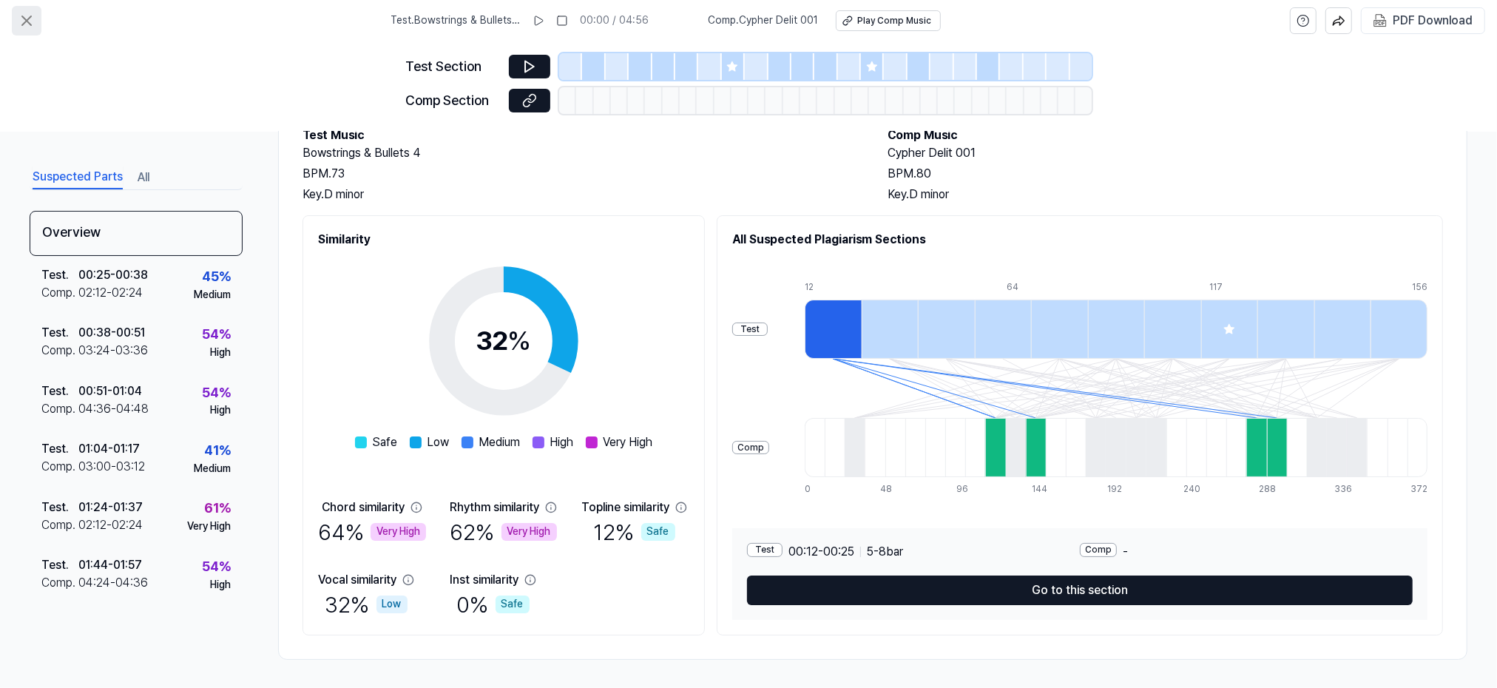
click at [22, 21] on icon at bounding box center [27, 21] width 18 height 18
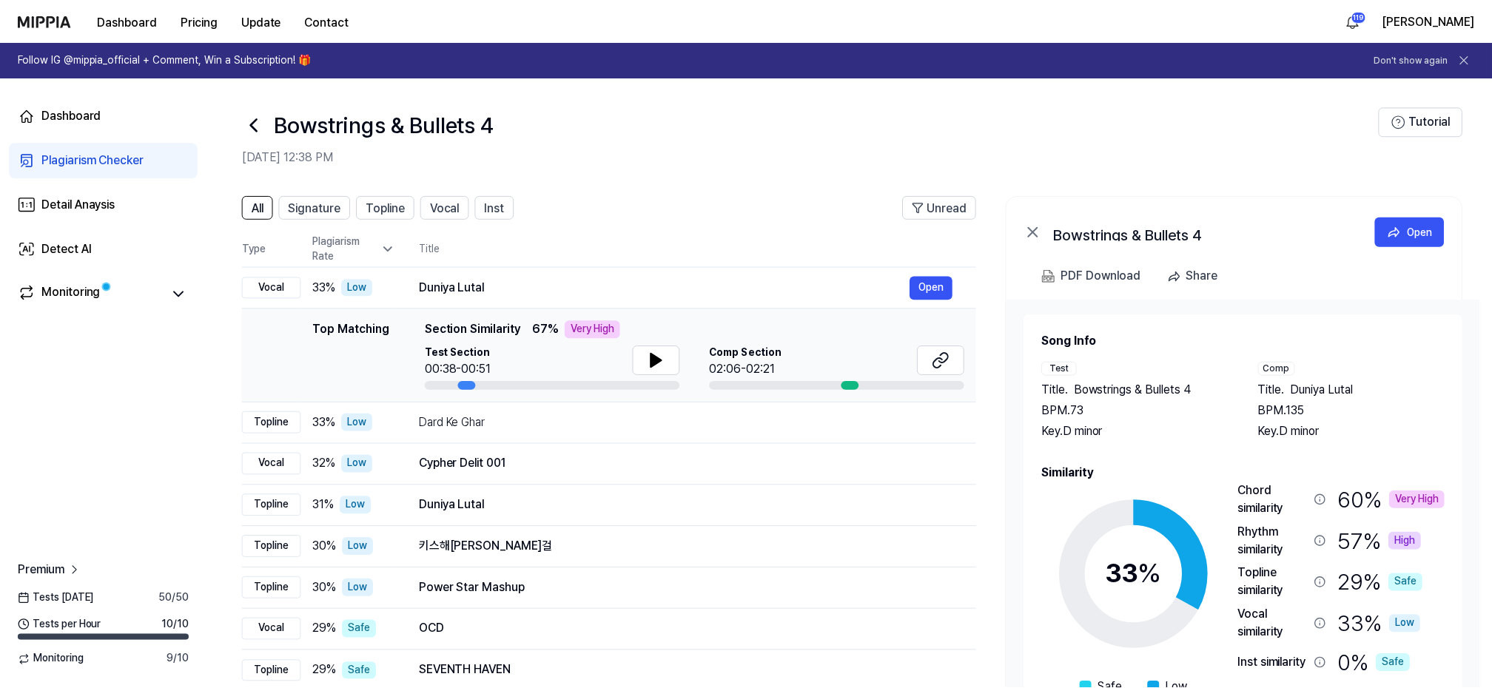
scroll to position [93, 0]
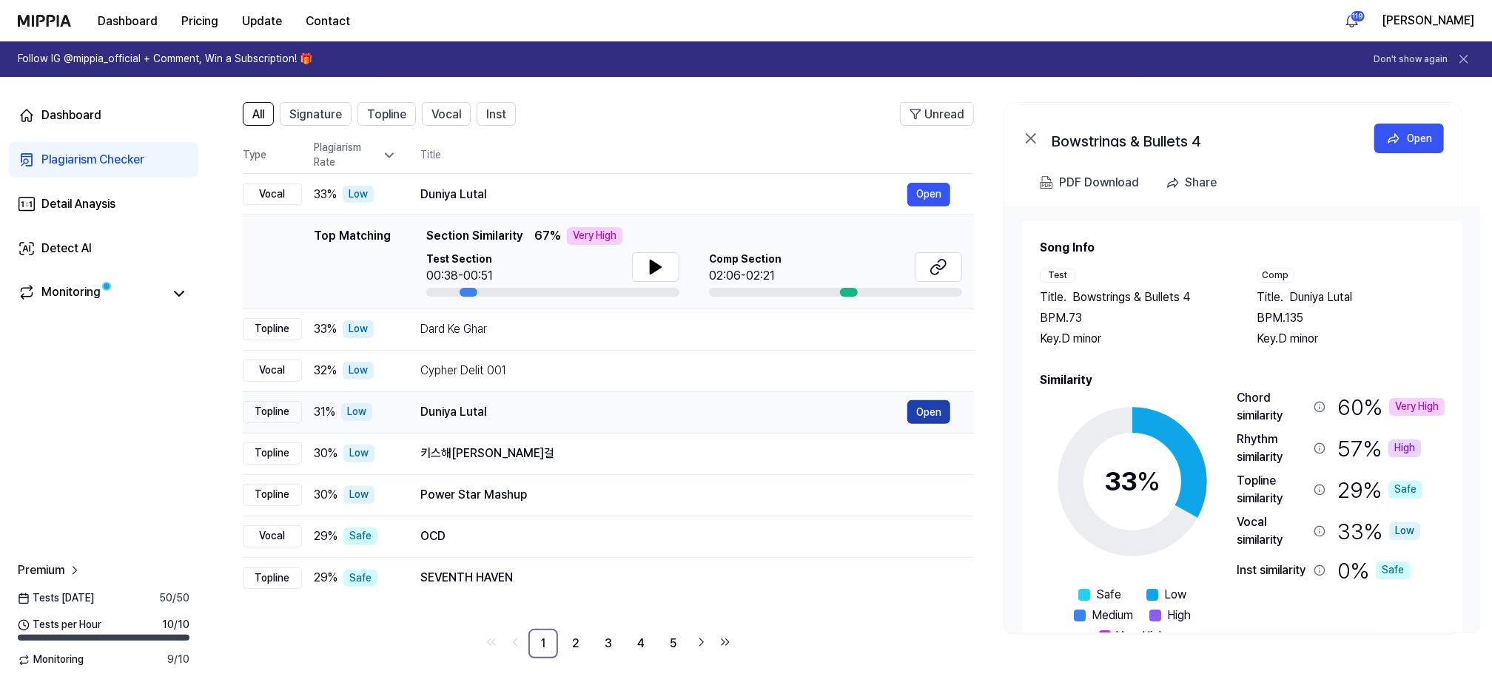
click at [935, 405] on button "Open" at bounding box center [928, 412] width 43 height 24
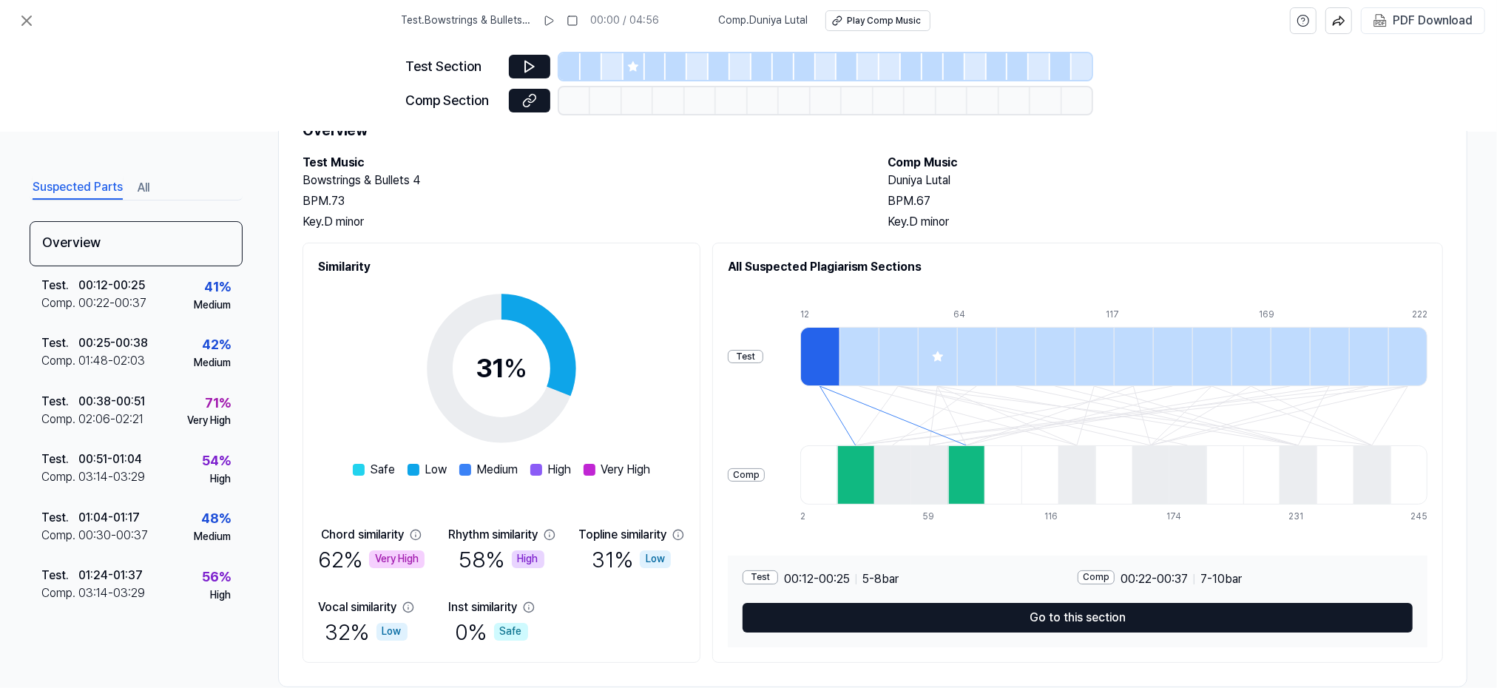
scroll to position [95, 0]
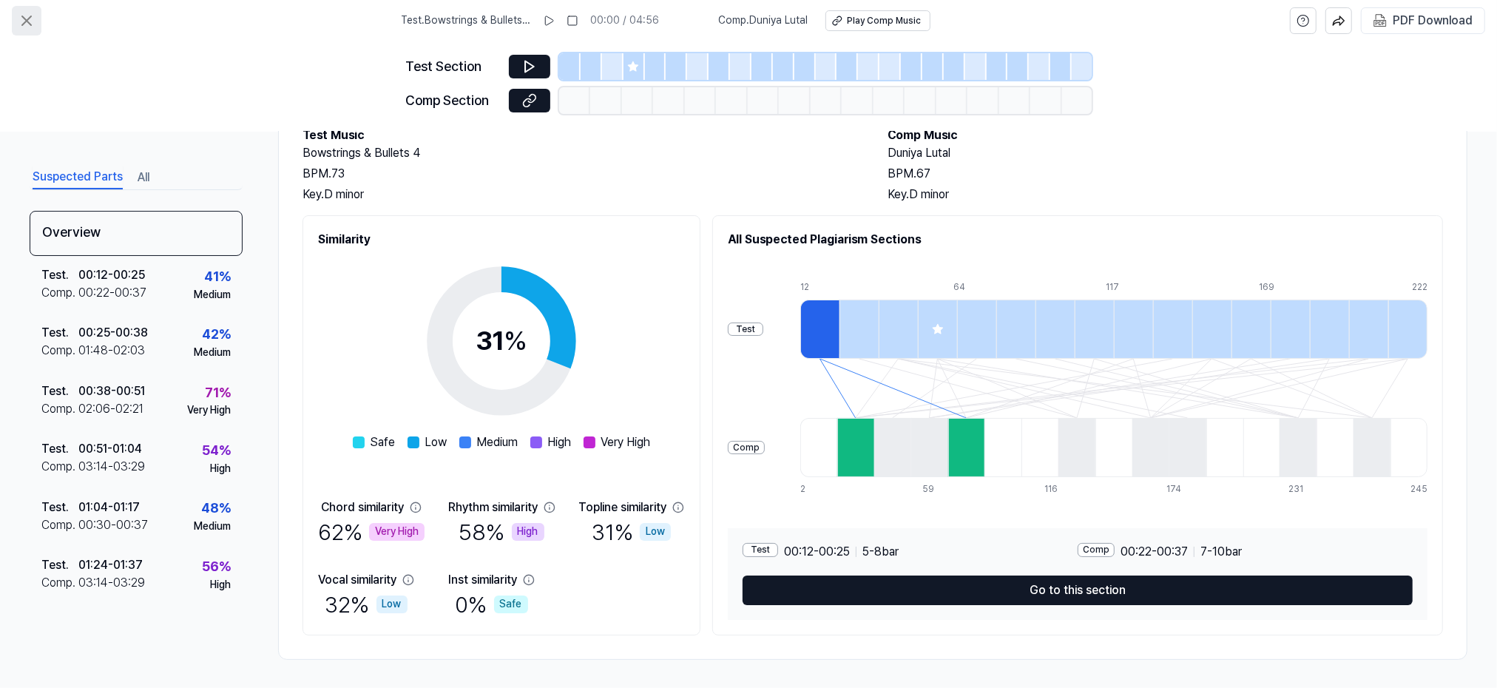
click at [24, 22] on icon at bounding box center [26, 20] width 9 height 9
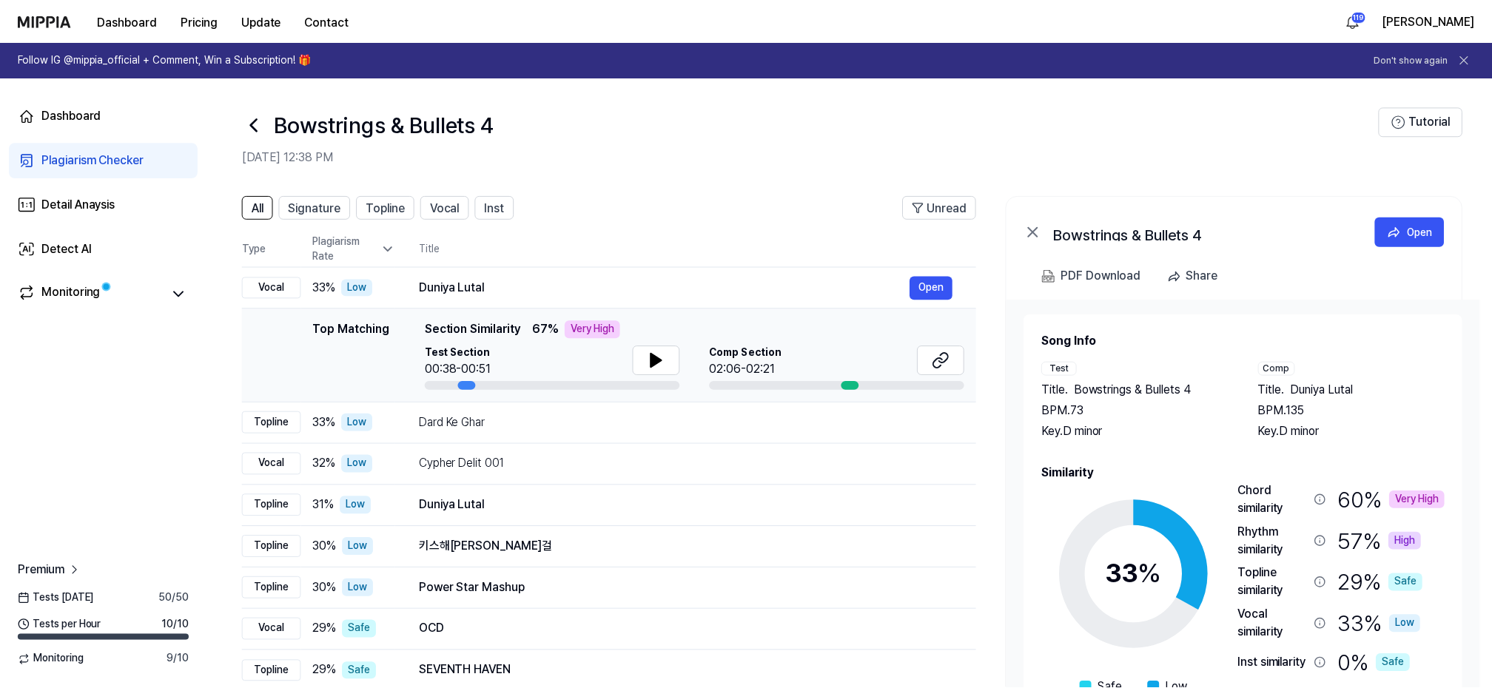
scroll to position [93, 0]
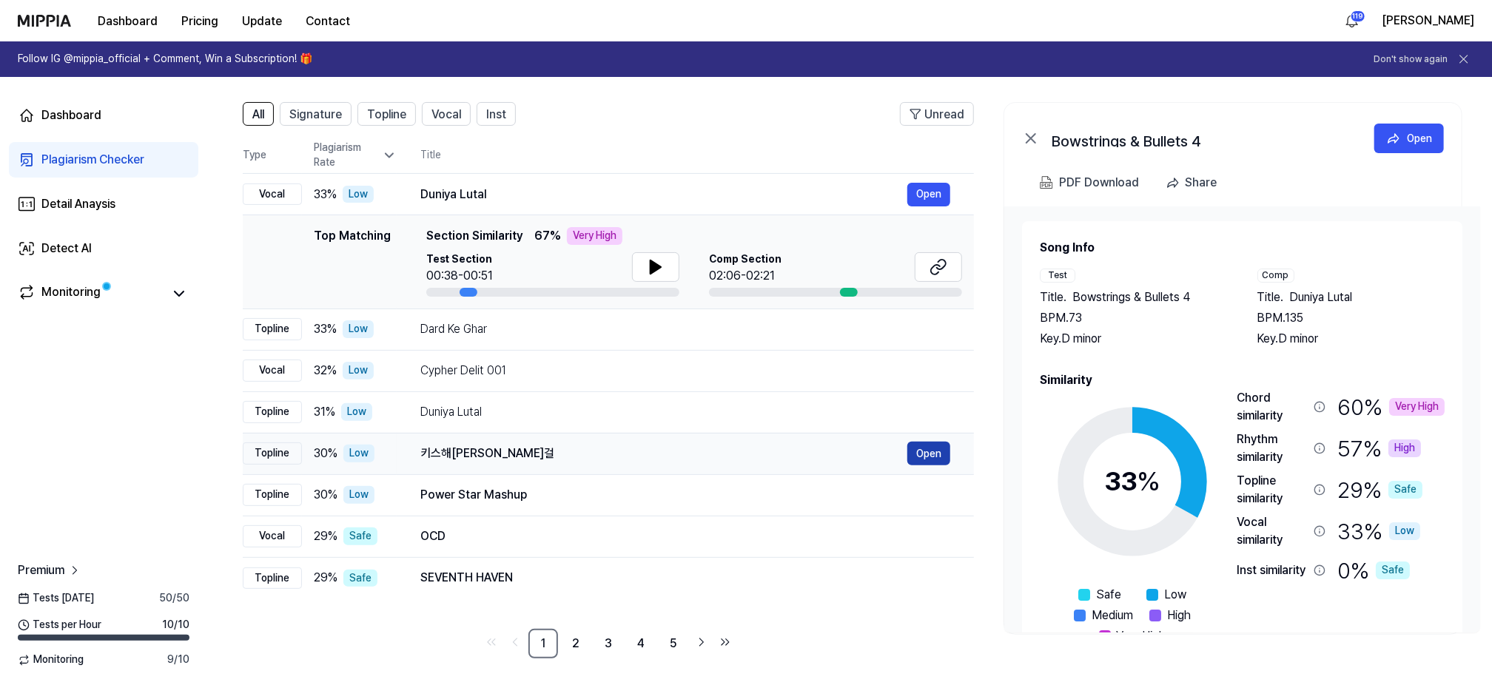
click at [931, 448] on button "Open" at bounding box center [928, 454] width 43 height 24
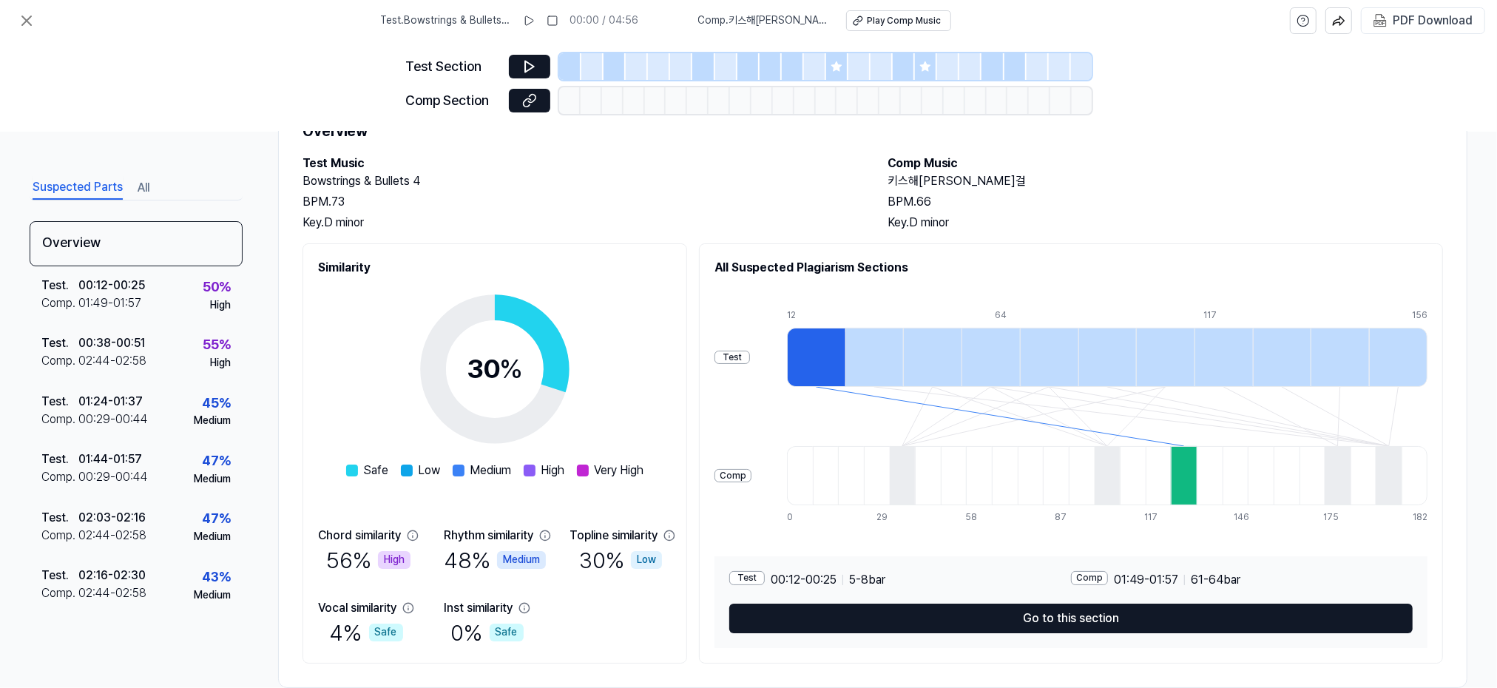
scroll to position [95, 0]
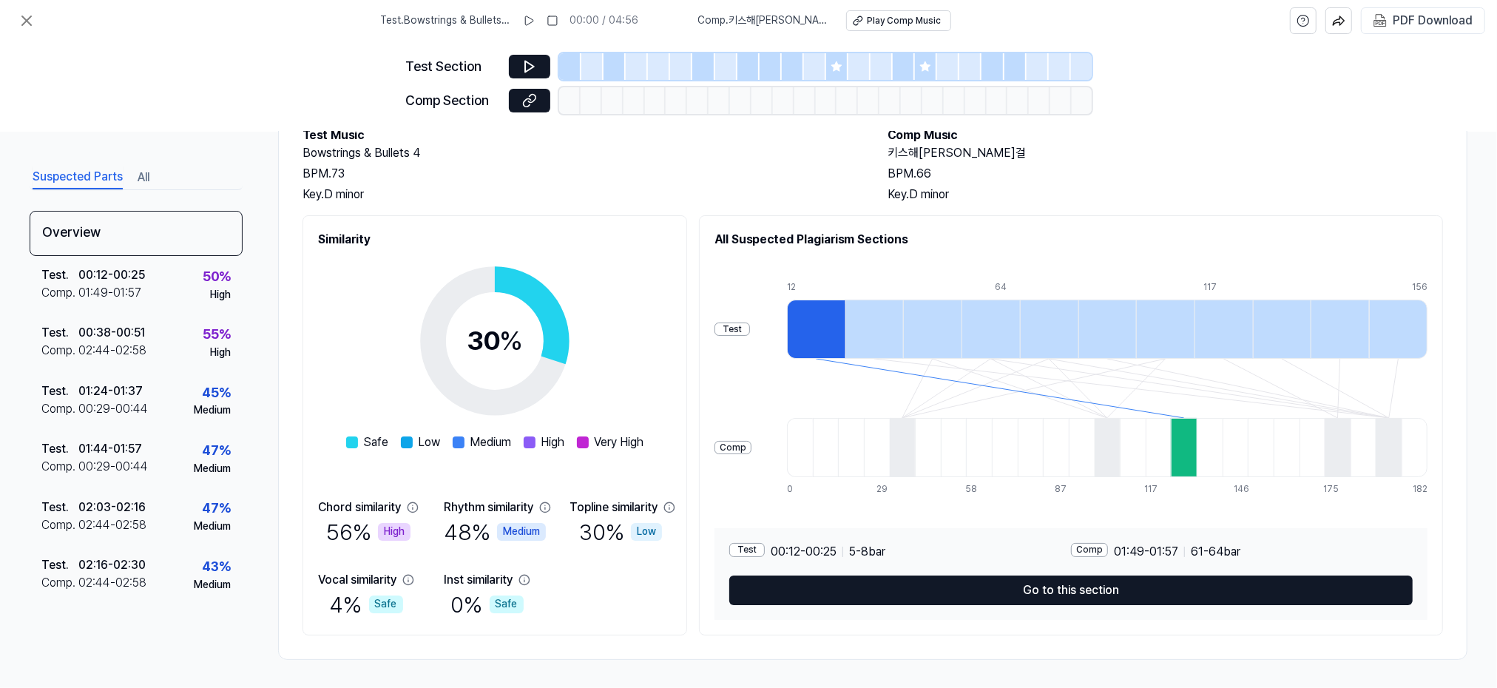
drag, startPoint x: 153, startPoint y: 75, endPoint x: 164, endPoint y: 70, distance: 12.0
click at [154, 75] on div "Test Section Comp Section" at bounding box center [748, 86] width 1497 height 90
click at [30, 17] on icon at bounding box center [26, 20] width 9 height 9
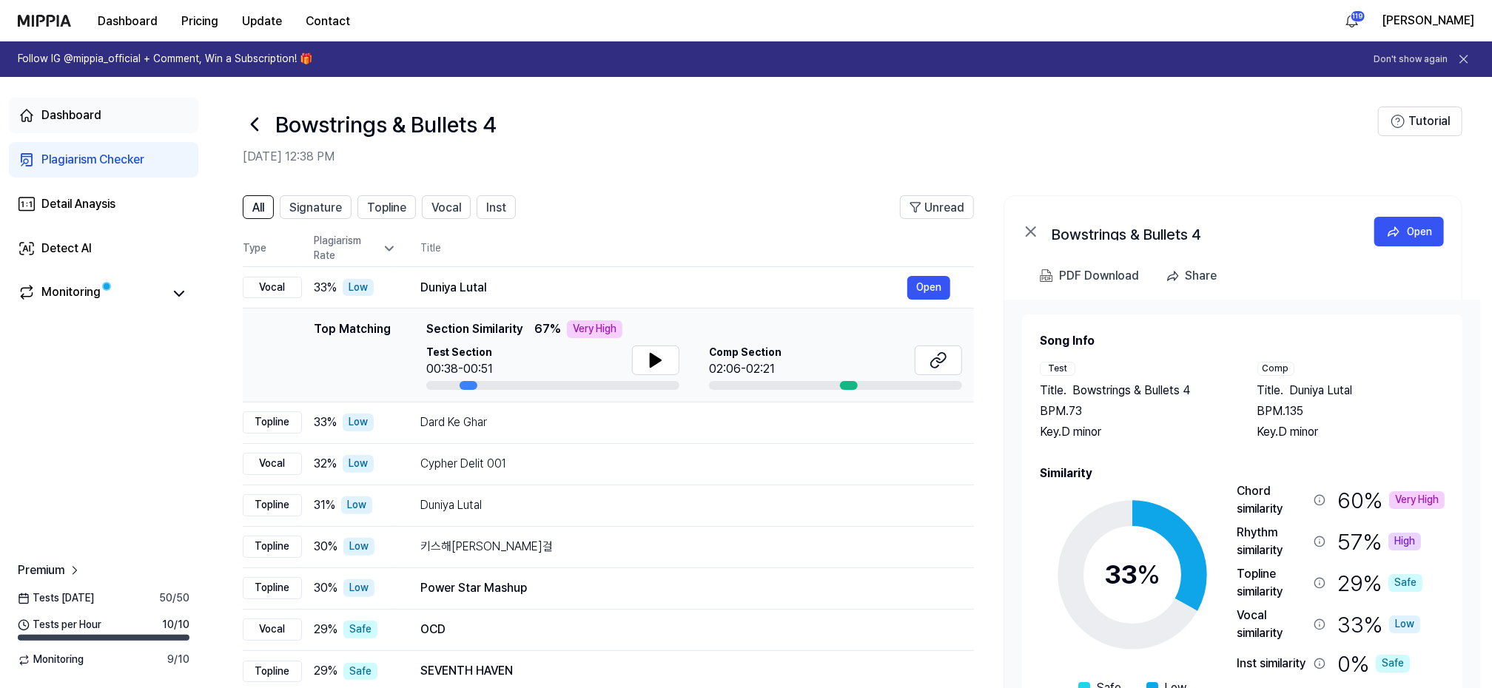
click at [70, 116] on div "Dashboard" at bounding box center [71, 116] width 60 height 18
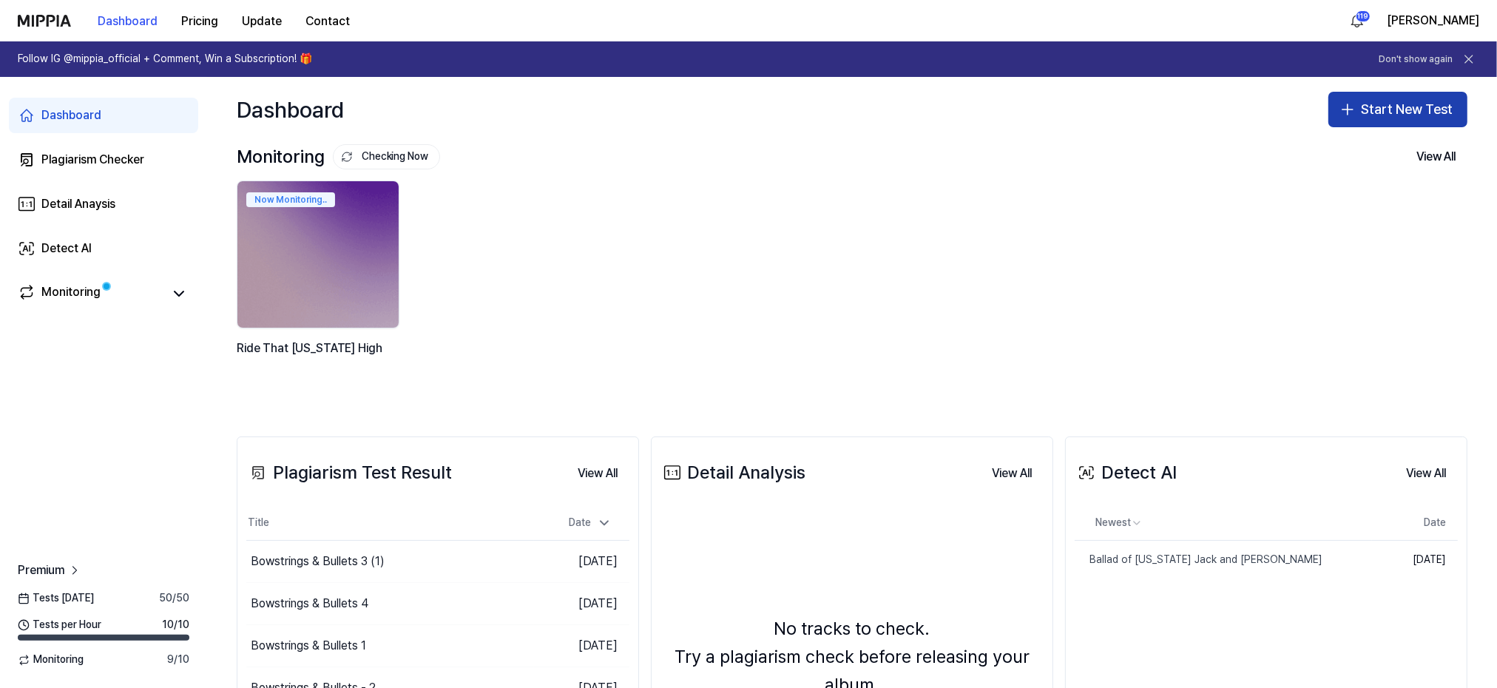
click at [1398, 108] on button "Start New Test" at bounding box center [1398, 110] width 139 height 36
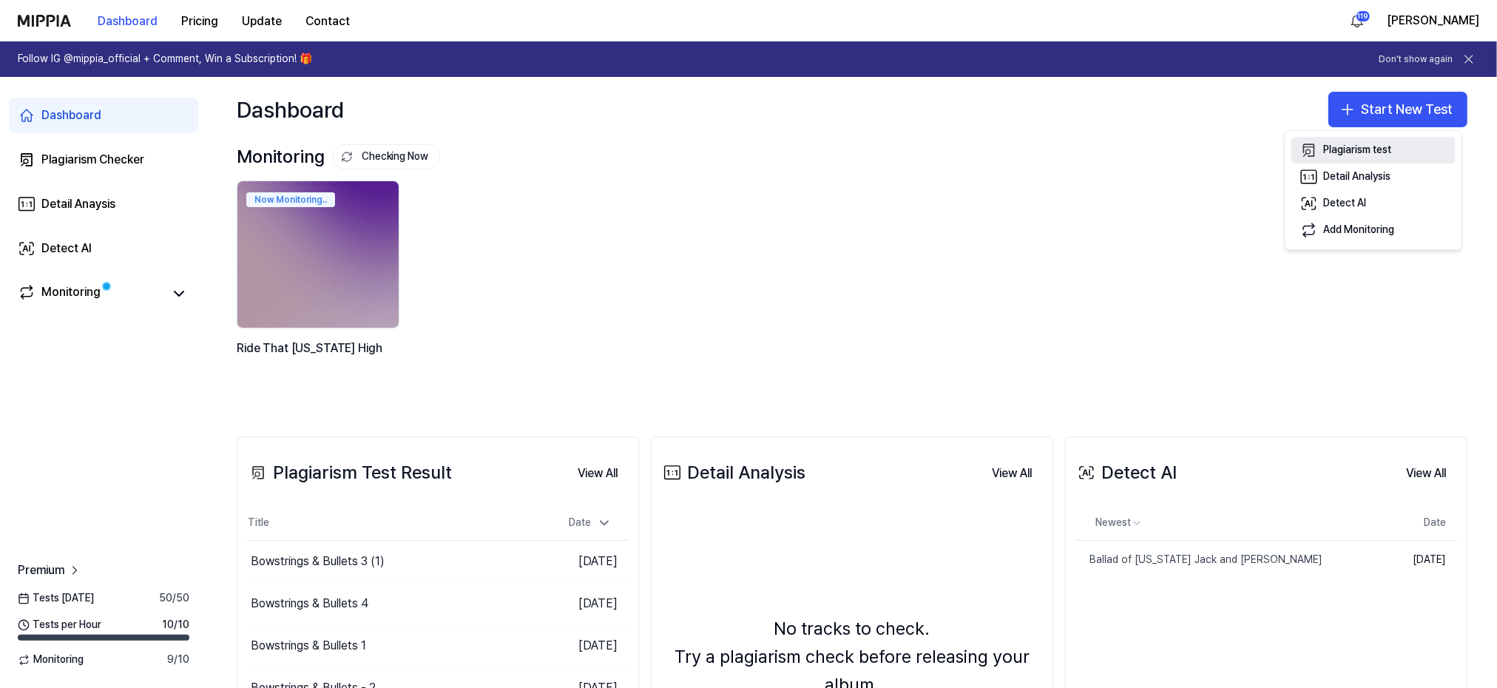
click at [1337, 151] on div "Plagiarism test" at bounding box center [1358, 150] width 68 height 15
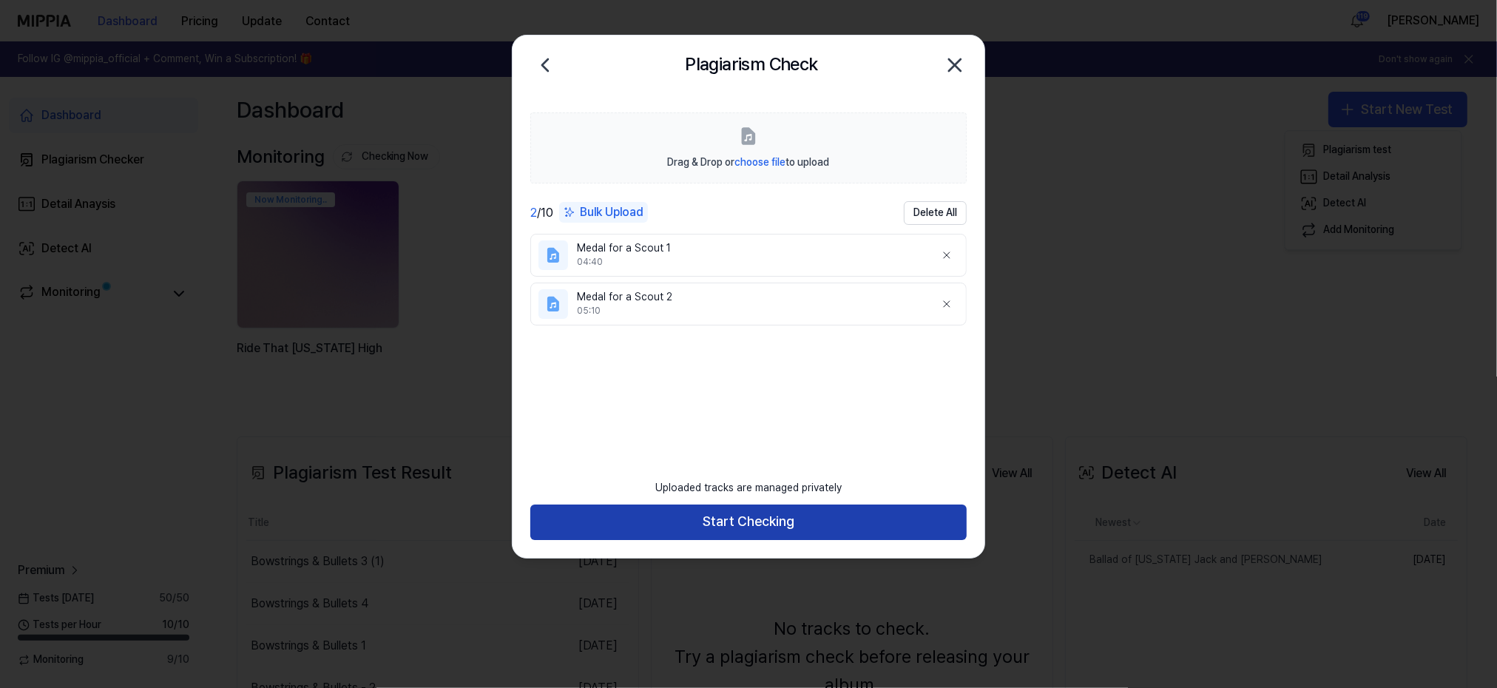
click at [755, 524] on button "Start Checking" at bounding box center [748, 523] width 437 height 36
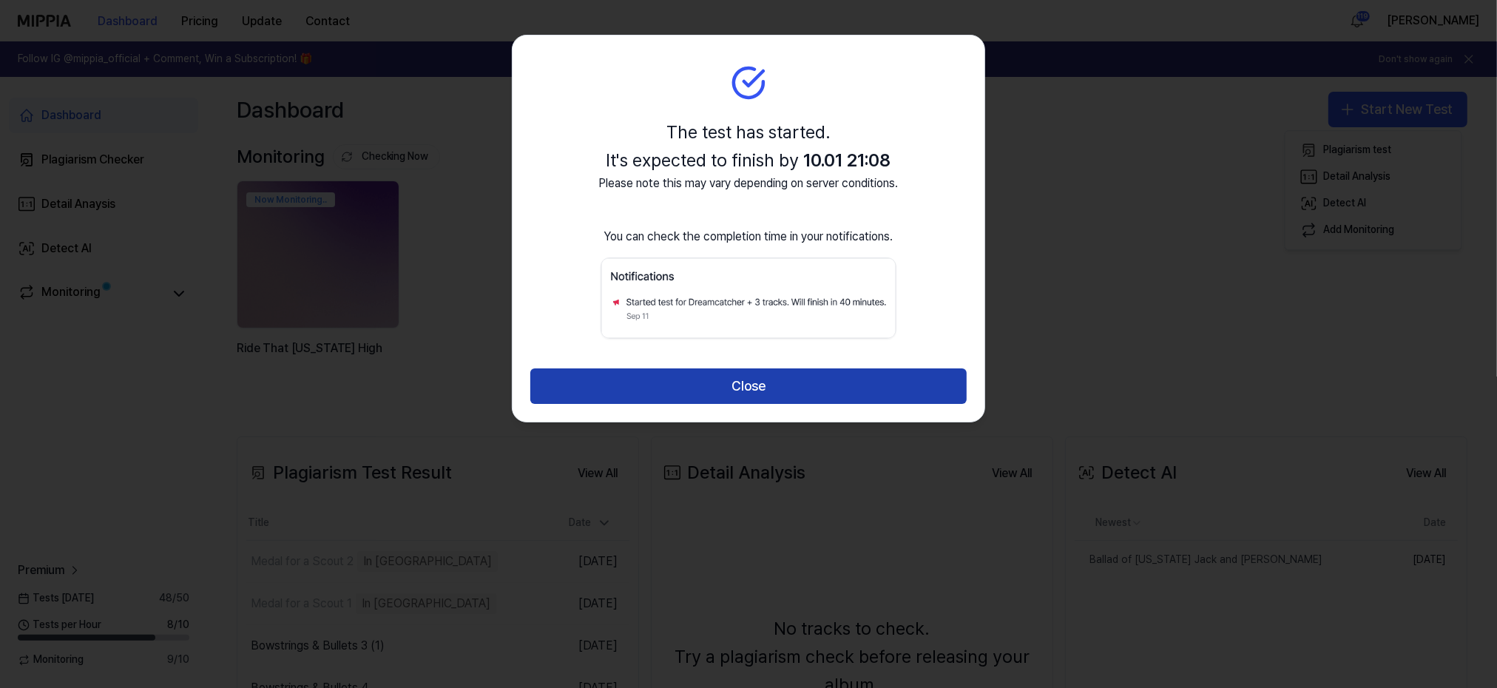
click at [747, 383] on button "Close" at bounding box center [748, 386] width 437 height 36
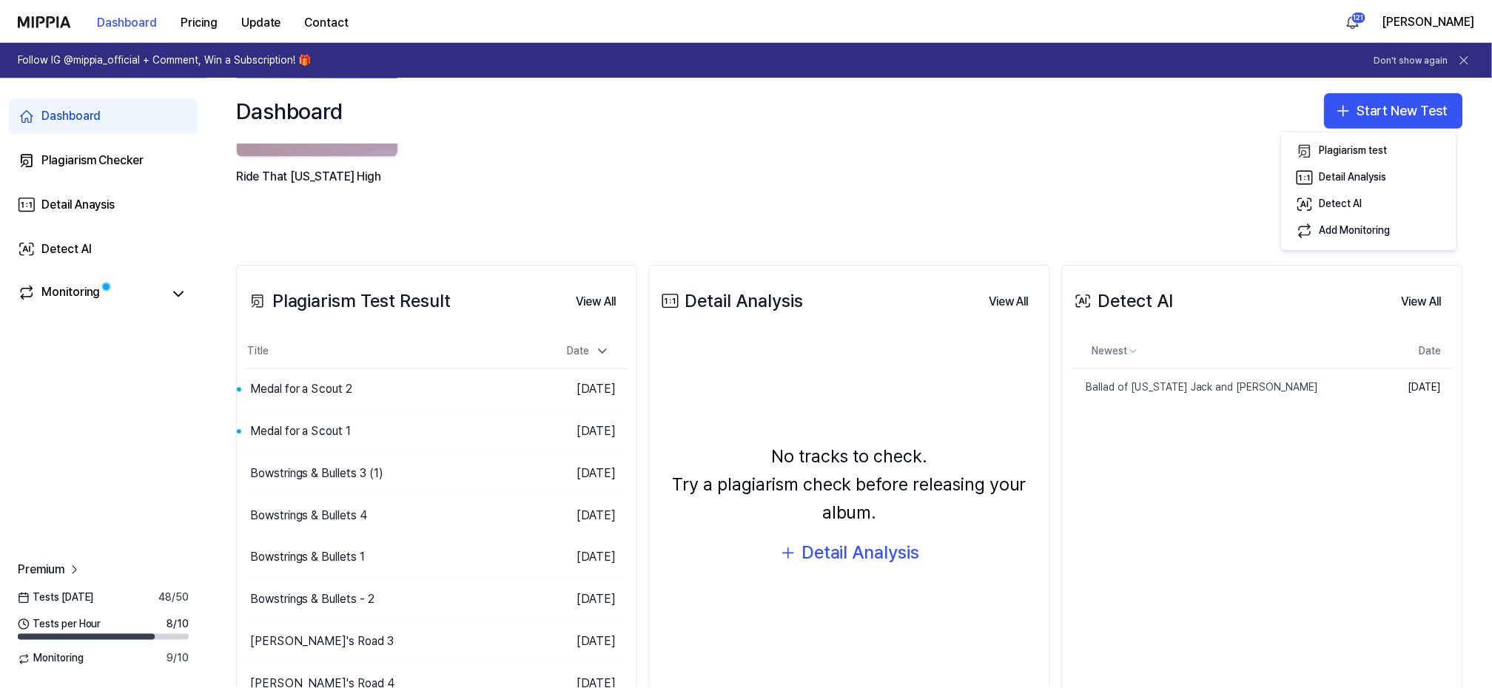
scroll to position [278, 0]
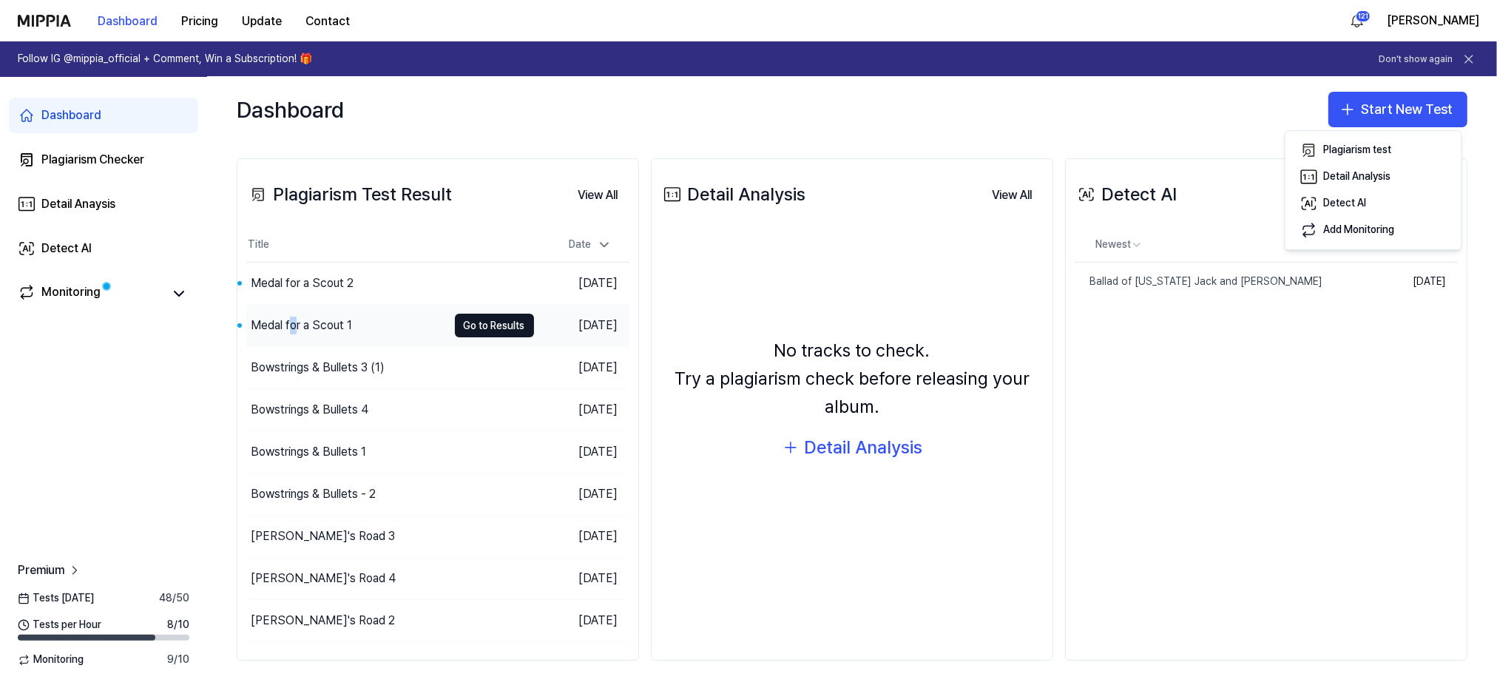
click at [292, 324] on div "Medal for a Scout 1" at bounding box center [301, 326] width 101 height 18
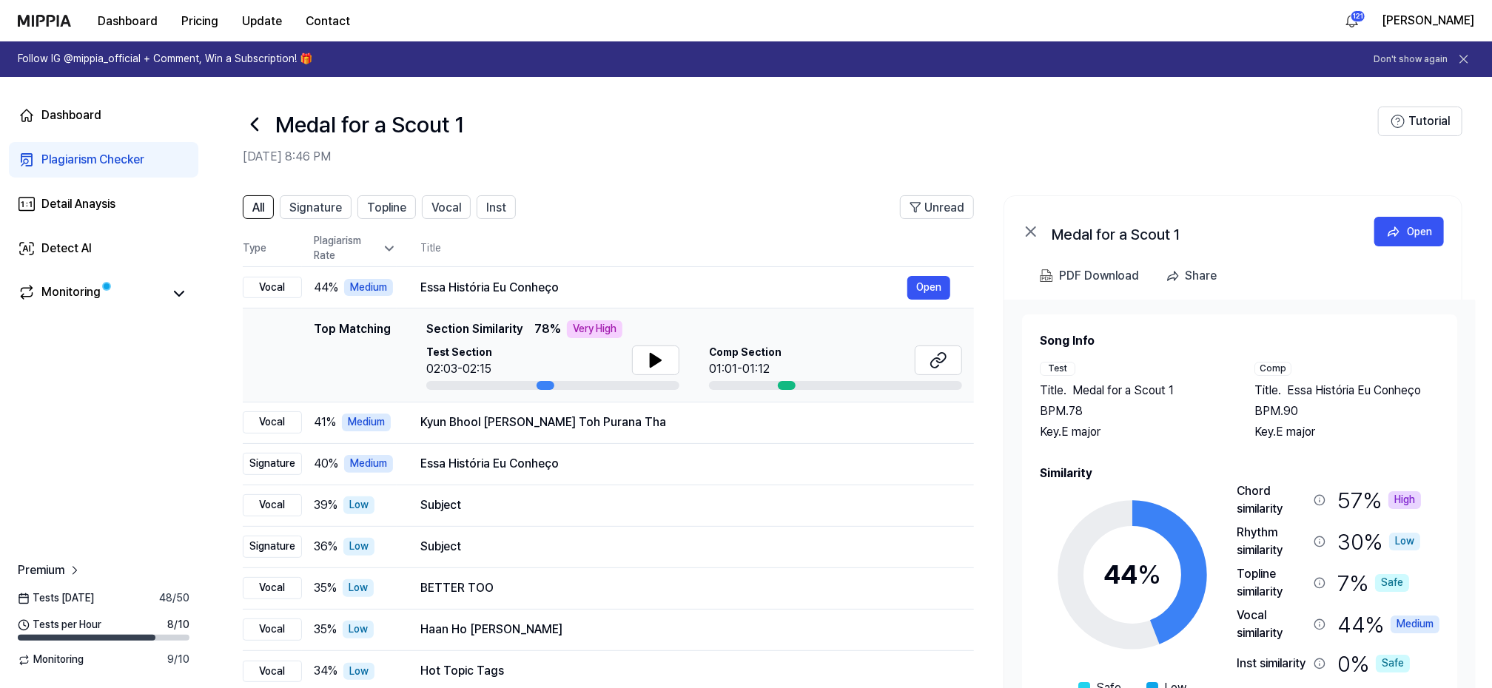
click at [260, 127] on icon at bounding box center [255, 124] width 24 height 24
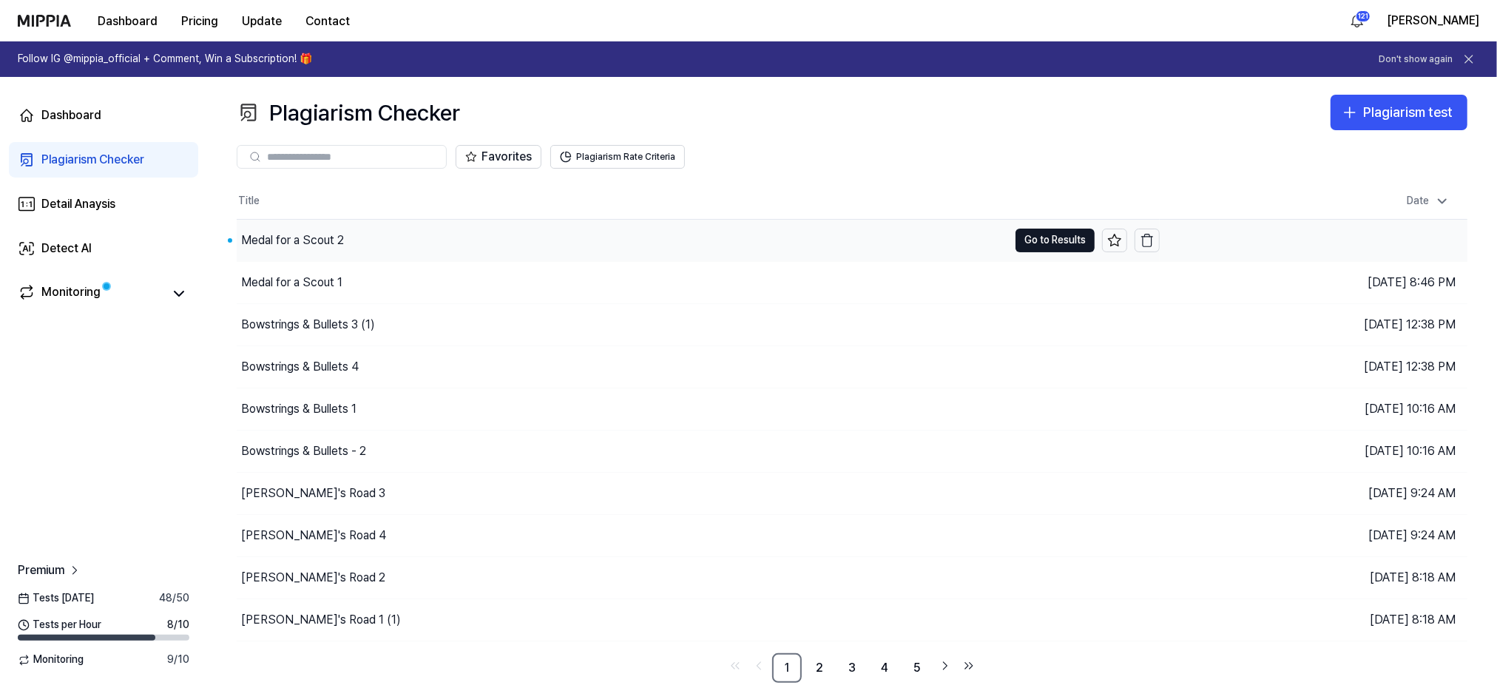
click at [296, 240] on div "Medal for a Scout 2" at bounding box center [292, 241] width 103 height 18
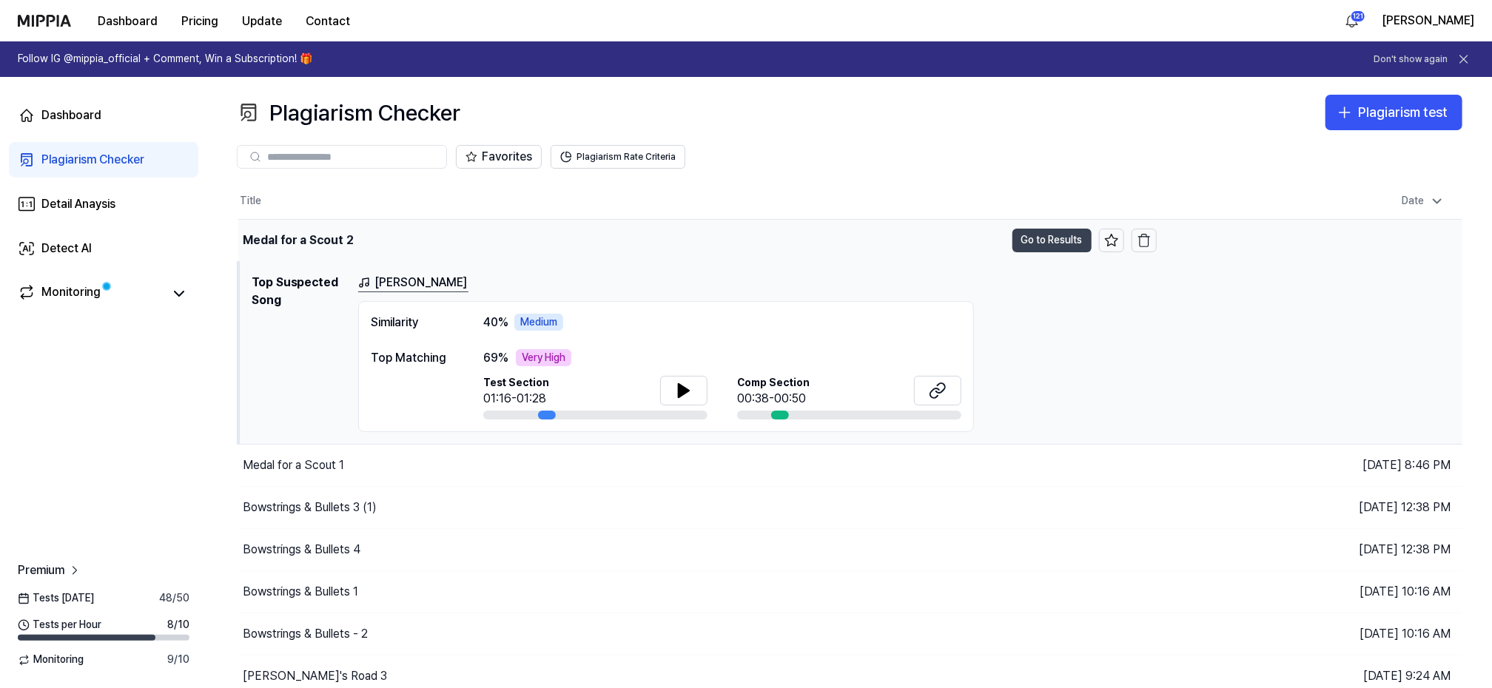
click at [1044, 245] on button "Go to Results" at bounding box center [1051, 241] width 79 height 24
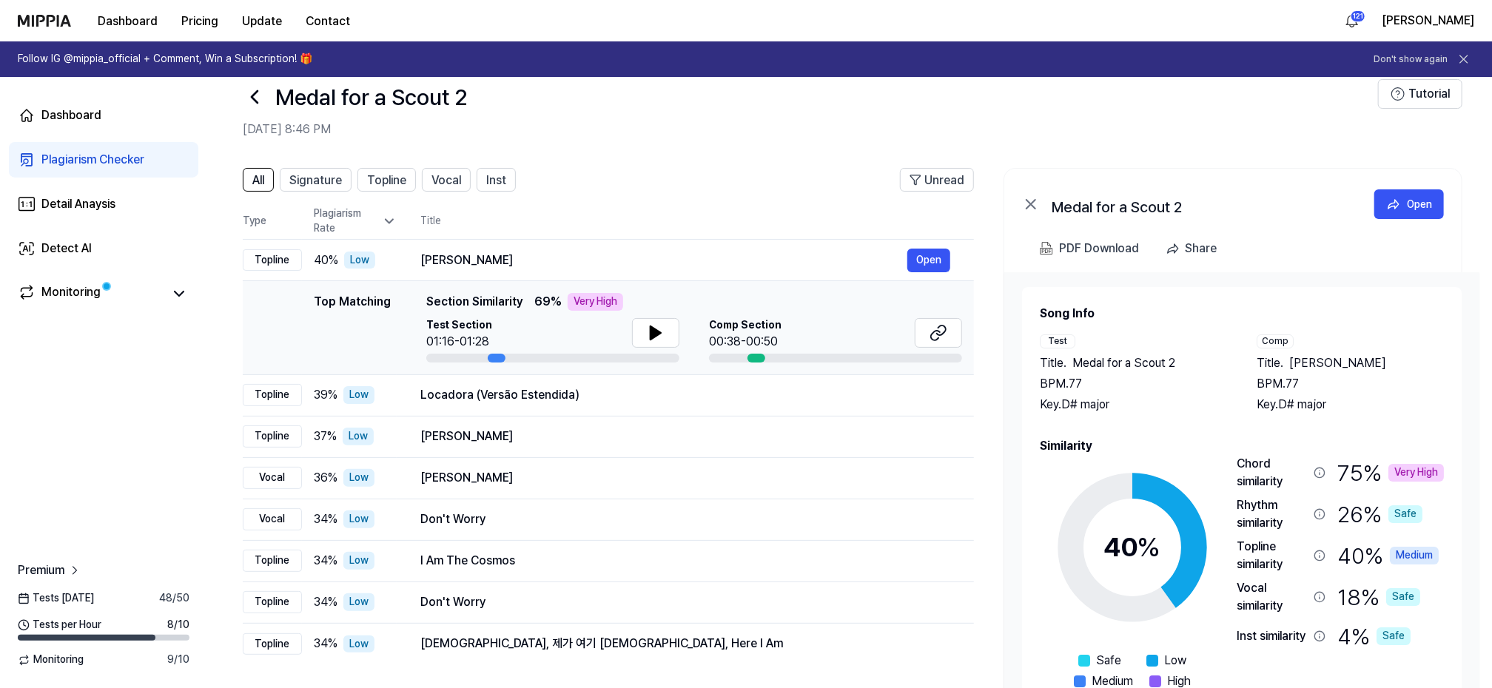
scroll to position [0, 0]
